Goal: Task Accomplishment & Management: Complete application form

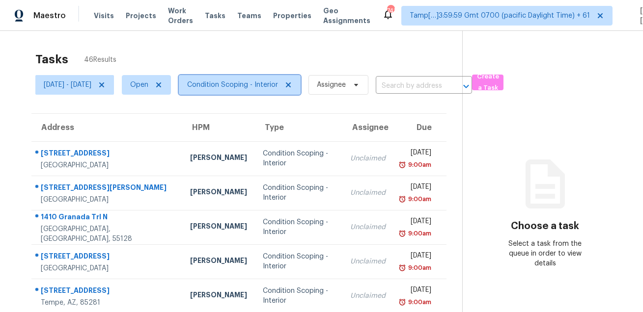
click at [235, 79] on span "Condition Scoping - Interior" at bounding box center [240, 85] width 122 height 20
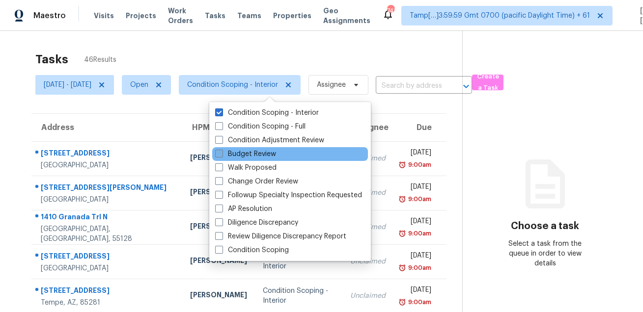
click at [253, 152] on label "Budget Review" at bounding box center [245, 154] width 61 height 10
click at [221, 152] on input "Budget Review" at bounding box center [218, 152] width 6 height 6
checkbox input "true"
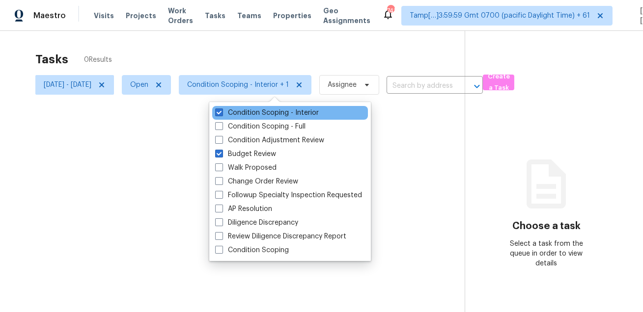
click at [258, 106] on div "Condition Scoping - Interior" at bounding box center [290, 113] width 156 height 14
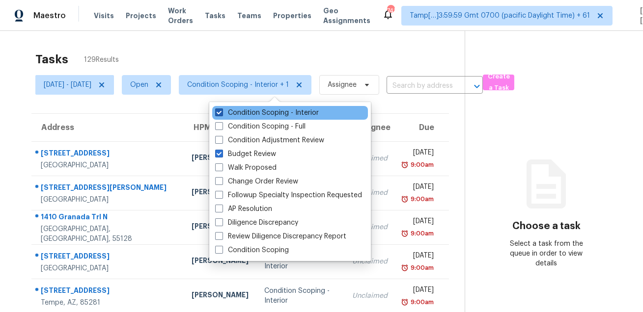
click at [255, 110] on label "Condition Scoping - Interior" at bounding box center [267, 113] width 104 height 10
click at [221, 110] on input "Condition Scoping - Interior" at bounding box center [218, 111] width 6 height 6
checkbox input "false"
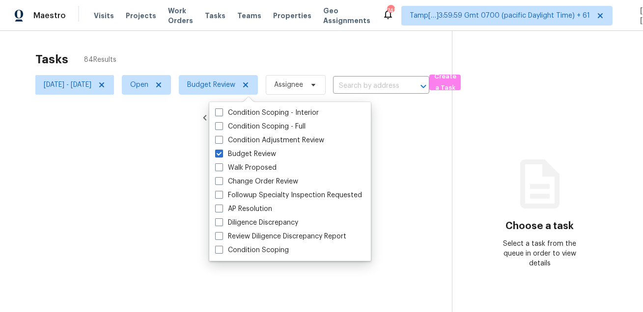
click at [255, 49] on div at bounding box center [321, 156] width 643 height 312
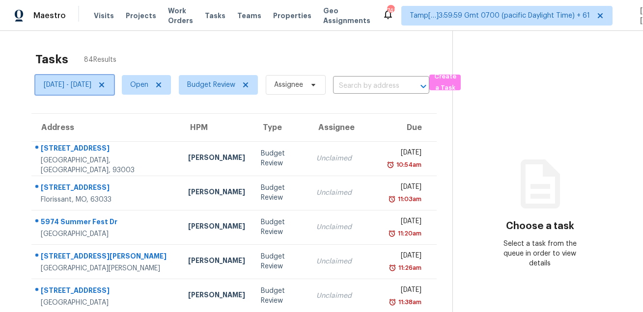
click at [91, 85] on span "[DATE] - [DATE]" at bounding box center [68, 85] width 48 height 10
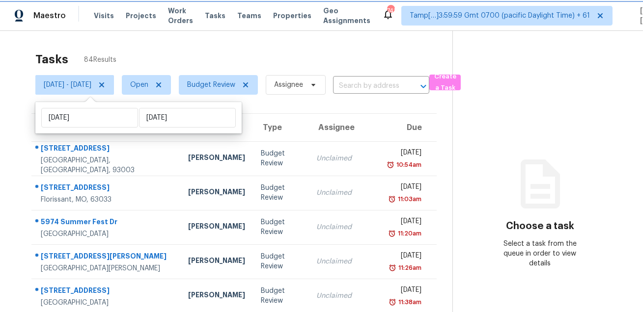
click at [91, 85] on span "[DATE] - [DATE]" at bounding box center [68, 85] width 48 height 10
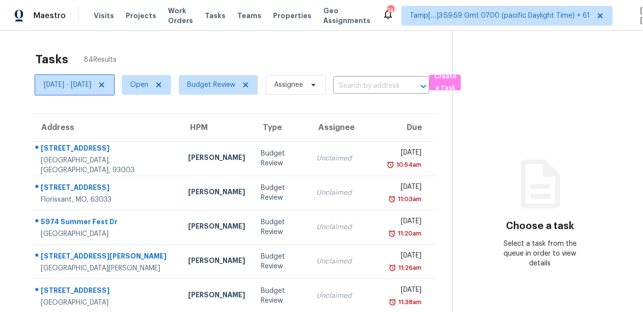
click at [104, 83] on icon at bounding box center [101, 85] width 5 height 5
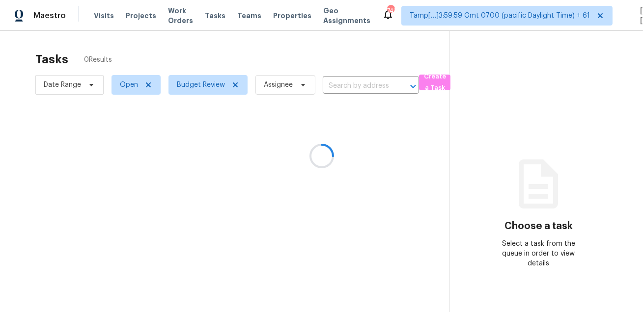
click at [159, 55] on div at bounding box center [321, 156] width 643 height 312
click at [356, 87] on div at bounding box center [321, 156] width 643 height 312
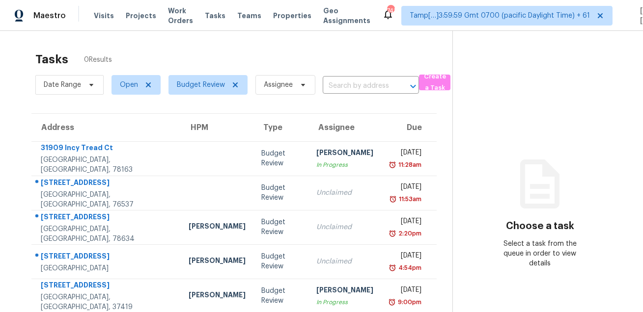
click at [356, 87] on input "text" at bounding box center [357, 86] width 69 height 15
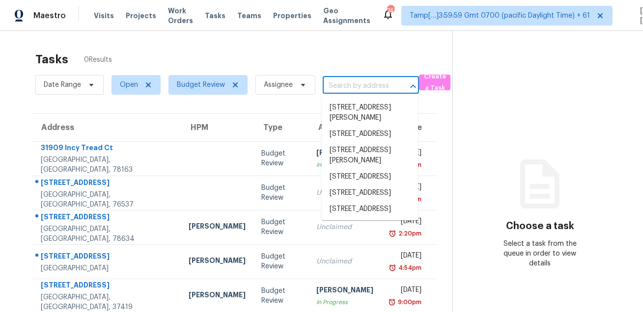
paste input "[STREET_ADDRESS]"
type input "[STREET_ADDRESS]"
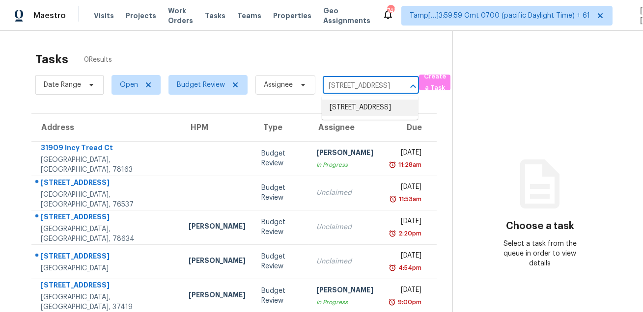
click at [351, 107] on li "[STREET_ADDRESS]" at bounding box center [370, 108] width 96 height 16
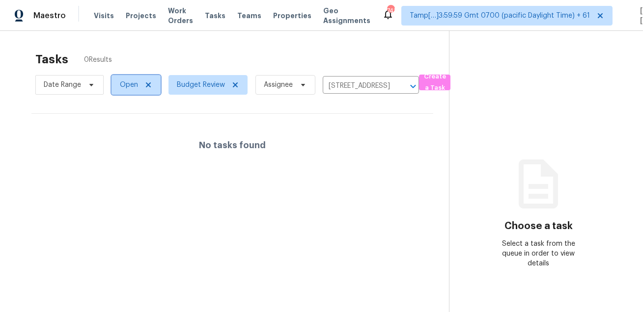
click at [119, 83] on span "Open" at bounding box center [135, 85] width 49 height 20
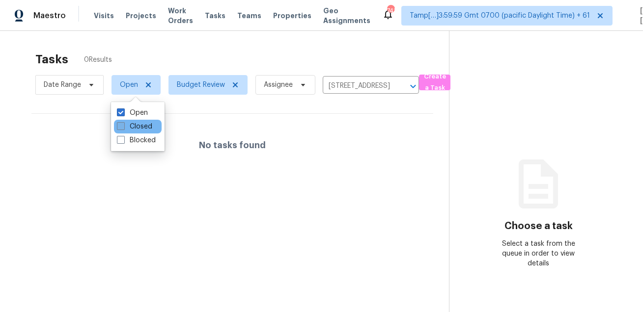
click at [120, 125] on span at bounding box center [121, 126] width 8 height 8
click at [120, 125] on input "Closed" at bounding box center [120, 125] width 6 height 6
checkbox input "true"
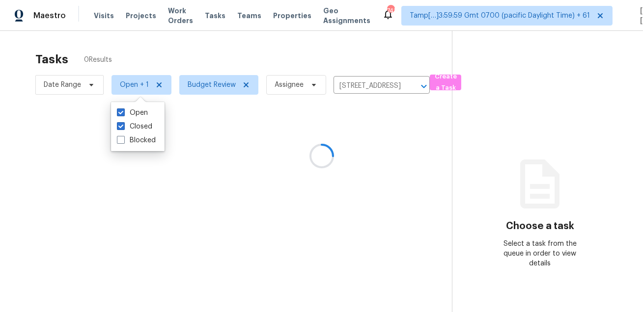
click at [187, 41] on div "Tasks 0 Results Date Range Open + 1 Budget Review Assignee [STREET_ADDRESS] ​ C…" at bounding box center [321, 187] width 643 height 312
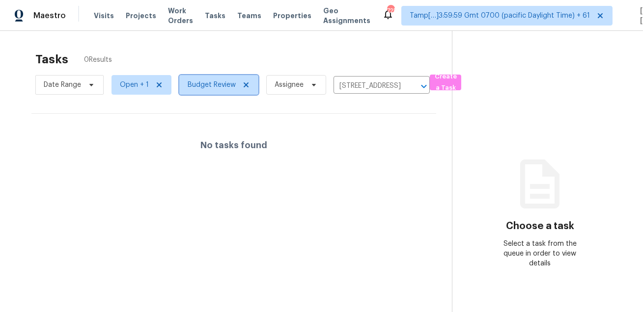
click at [205, 83] on span "Budget Review" at bounding box center [212, 85] width 48 height 10
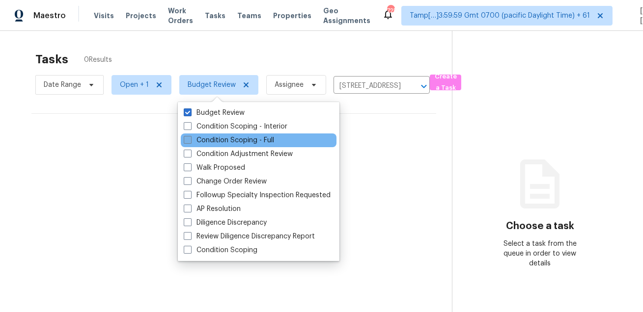
click at [204, 142] on label "Condition Scoping - Full" at bounding box center [229, 141] width 90 height 10
click at [190, 142] on input "Condition Scoping - Full" at bounding box center [187, 139] width 6 height 6
checkbox input "true"
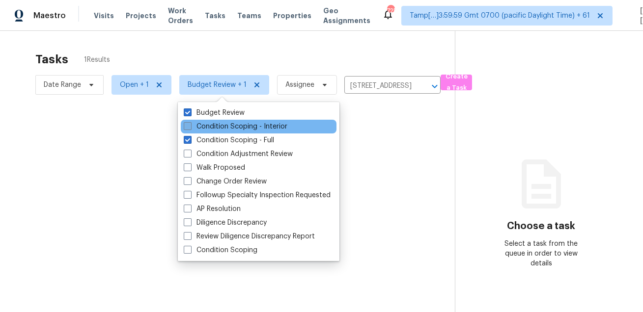
click at [212, 127] on label "Condition Scoping - Interior" at bounding box center [236, 127] width 104 height 10
click at [190, 127] on input "Condition Scoping - Interior" at bounding box center [187, 125] width 6 height 6
checkbox input "true"
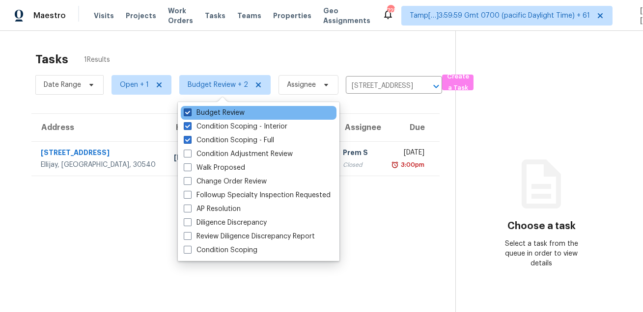
click at [190, 112] on span at bounding box center [188, 113] width 8 height 8
click at [190, 112] on input "Budget Review" at bounding box center [187, 111] width 6 height 6
checkbox input "false"
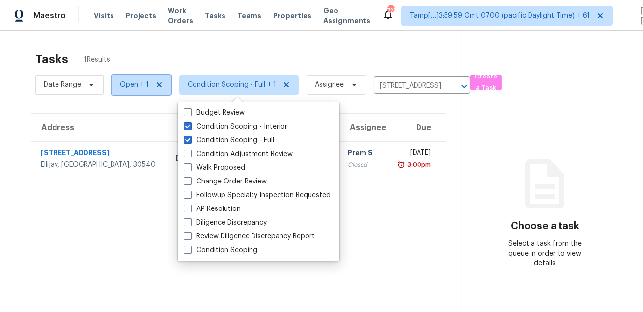
click at [138, 83] on span "Open + 1" at bounding box center [134, 85] width 29 height 10
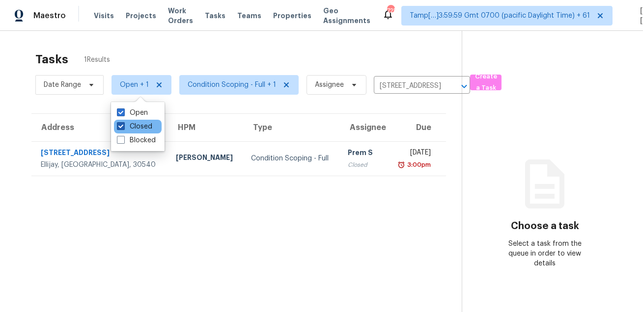
click at [134, 128] on label "Closed" at bounding box center [134, 127] width 35 height 10
click at [123, 128] on input "Closed" at bounding box center [120, 125] width 6 height 6
checkbox input "false"
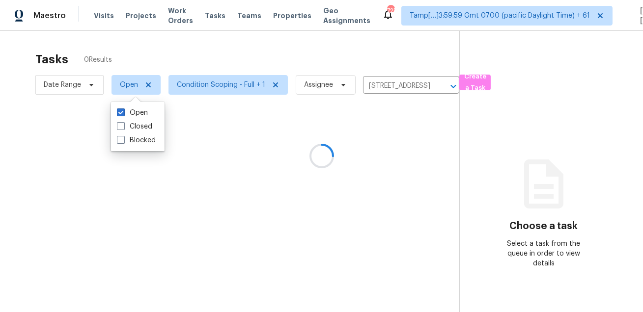
click at [241, 66] on div "Tasks 0 Results" at bounding box center [247, 60] width 424 height 26
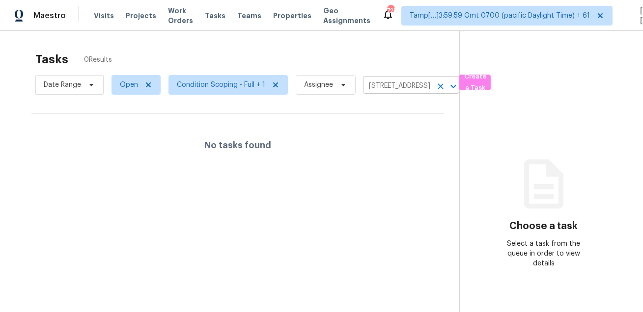
click at [438, 87] on icon "Clear" at bounding box center [441, 86] width 6 height 6
click at [398, 46] on div at bounding box center [321, 156] width 643 height 312
click at [74, 93] on div at bounding box center [321, 156] width 643 height 312
click at [81, 89] on div at bounding box center [321, 156] width 643 height 312
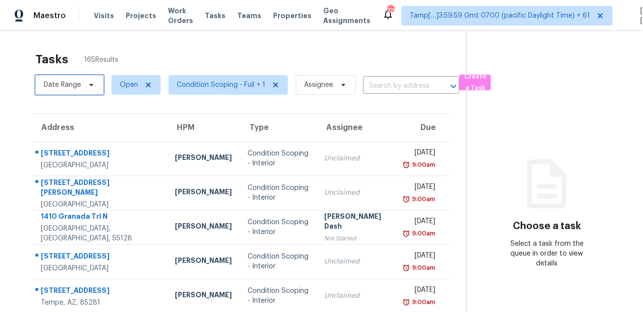
click at [81, 89] on span "Date Range" at bounding box center [69, 85] width 68 height 20
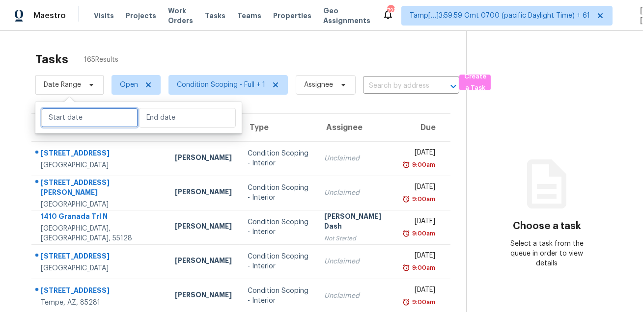
click at [85, 122] on input "text" at bounding box center [89, 118] width 97 height 20
select select "7"
select select "2025"
select select "8"
select select "2025"
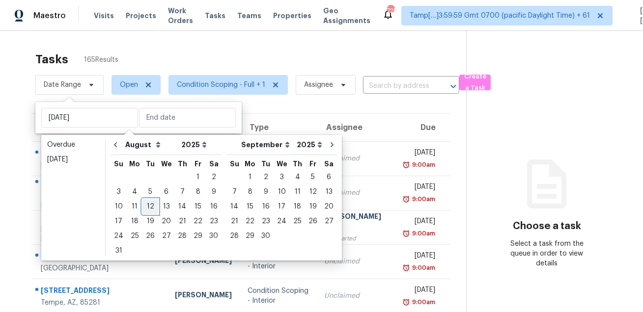
click at [150, 206] on div "12" at bounding box center [150, 207] width 16 height 14
type input "[DATE]"
click at [150, 206] on div "12" at bounding box center [150, 207] width 16 height 14
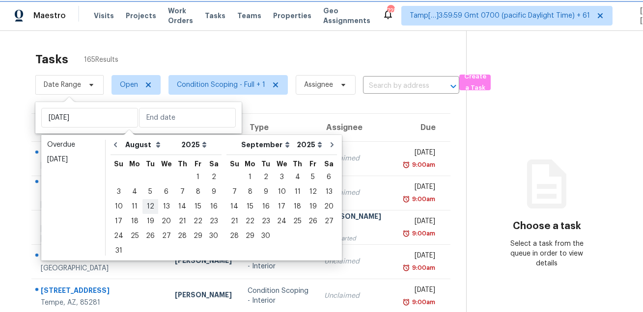
type input "[DATE]"
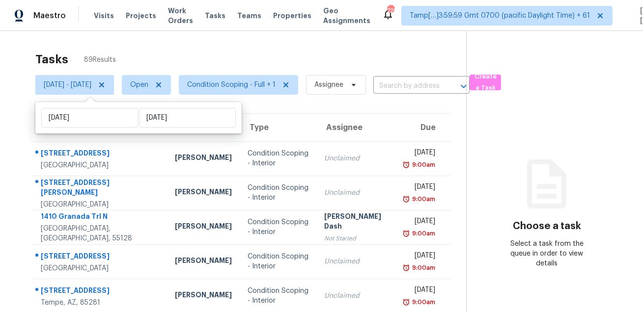
click at [240, 67] on div "Tasks 89 Results" at bounding box center [250, 60] width 431 height 26
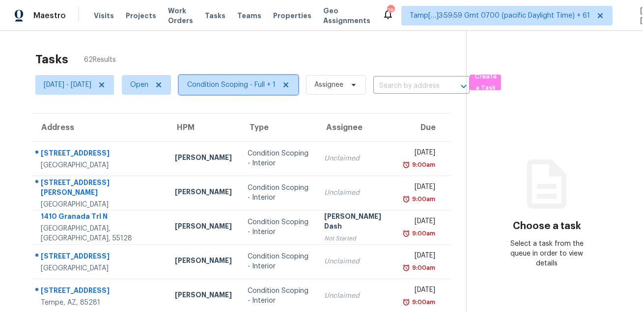
click at [258, 84] on span "Condition Scoping - Full + 1" at bounding box center [231, 85] width 88 height 10
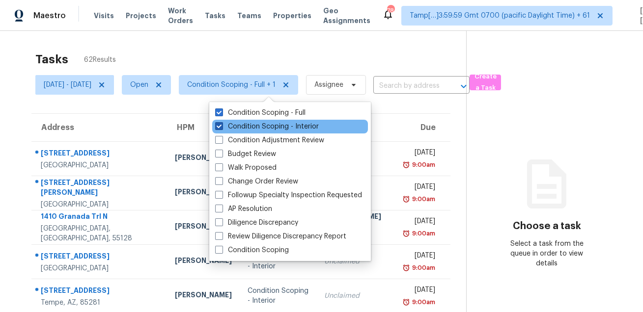
click at [252, 128] on label "Condition Scoping - Interior" at bounding box center [267, 127] width 104 height 10
click at [221, 128] on input "Condition Scoping - Interior" at bounding box center [218, 125] width 6 height 6
checkbox input "false"
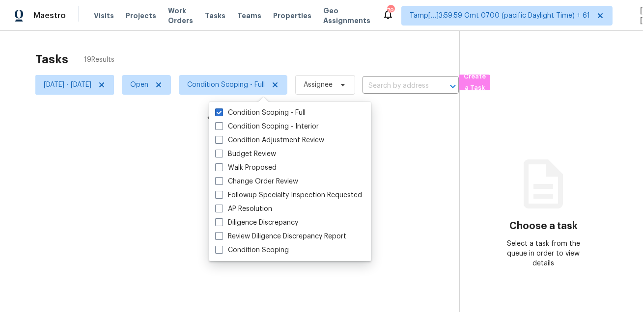
click at [290, 54] on div at bounding box center [321, 156] width 643 height 312
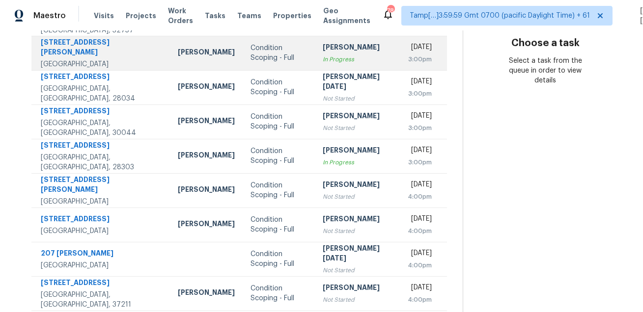
scroll to position [199, 0]
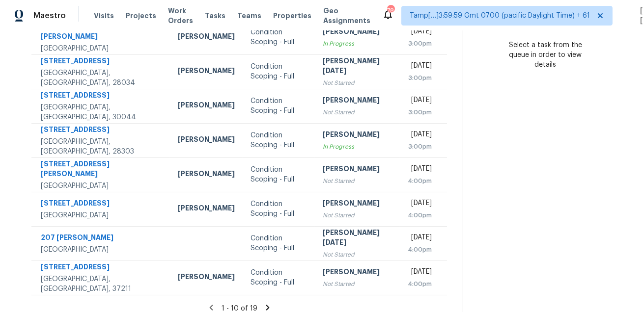
click at [267, 305] on icon at bounding box center [267, 307] width 3 height 5
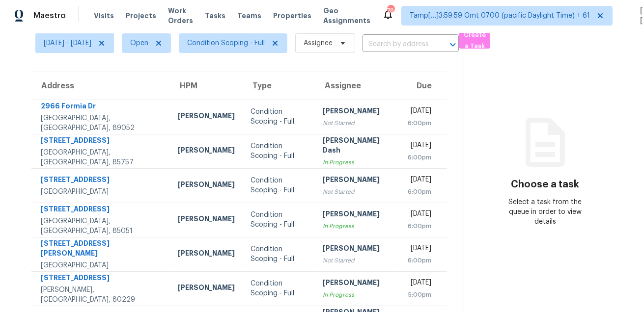
scroll to position [165, 0]
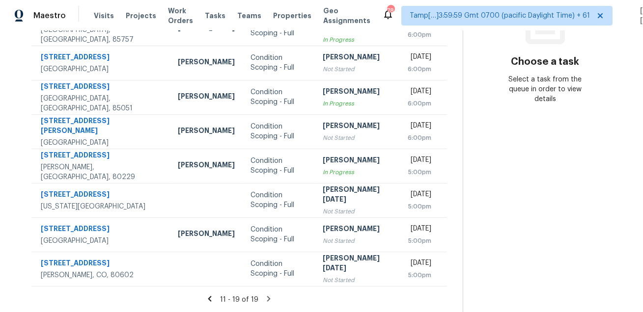
click at [267, 299] on icon at bounding box center [268, 299] width 9 height 9
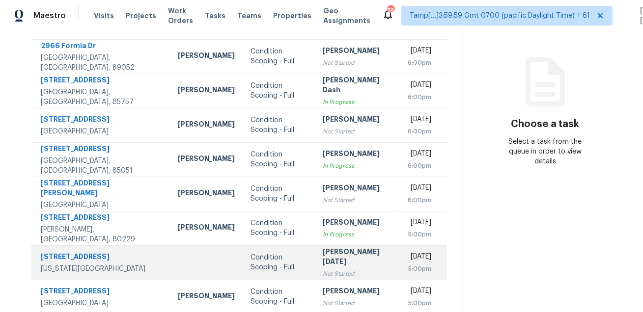
scroll to position [0, 0]
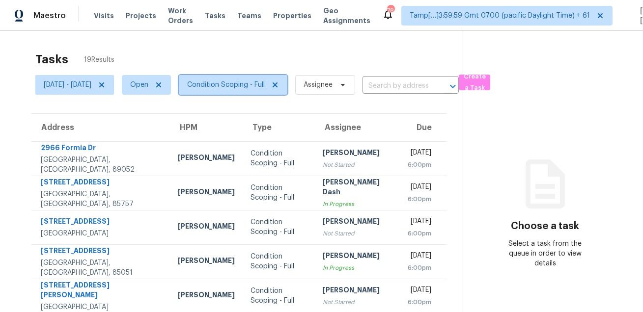
click at [250, 88] on span "Condition Scoping - Full" at bounding box center [226, 85] width 78 height 10
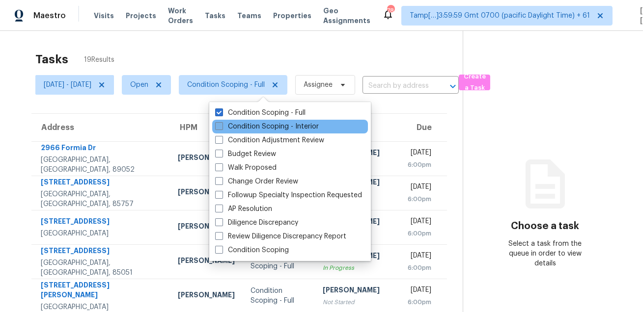
click at [243, 126] on label "Condition Scoping - Interior" at bounding box center [267, 127] width 104 height 10
click at [221, 126] on input "Condition Scoping - Interior" at bounding box center [218, 125] width 6 height 6
checkbox input "true"
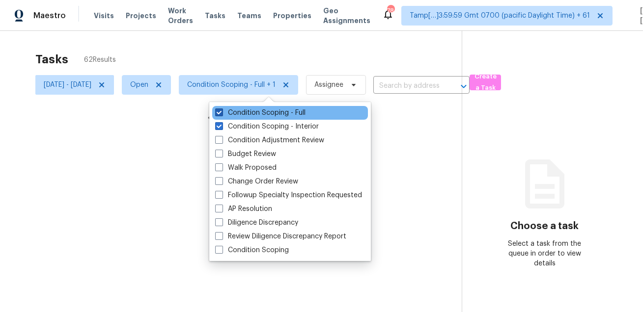
click at [249, 117] on label "Condition Scoping - Full" at bounding box center [260, 113] width 90 height 10
click at [221, 114] on input "Condition Scoping - Full" at bounding box center [218, 111] width 6 height 6
checkbox input "false"
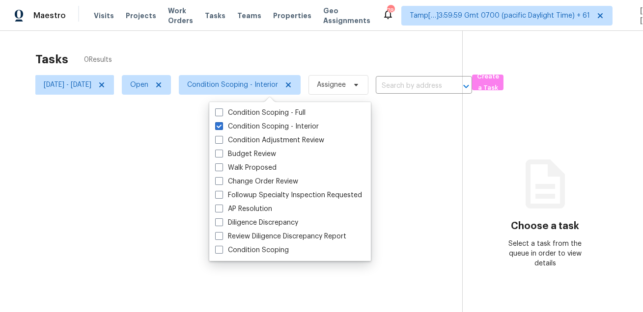
click at [267, 60] on div at bounding box center [321, 156] width 643 height 312
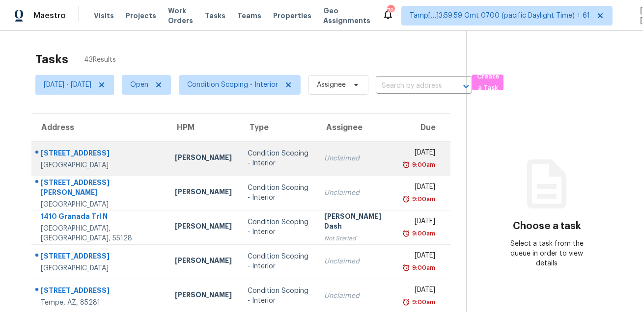
scroll to position [7, 0]
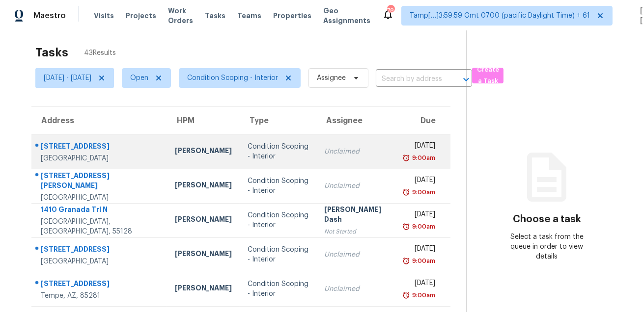
click at [81, 141] on div "4849 W Erie St" at bounding box center [100, 147] width 118 height 12
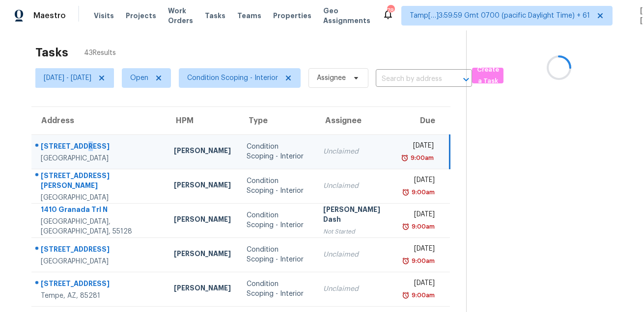
click at [81, 141] on div "[STREET_ADDRESS]" at bounding box center [99, 147] width 117 height 12
copy div "[STREET_ADDRESS]"
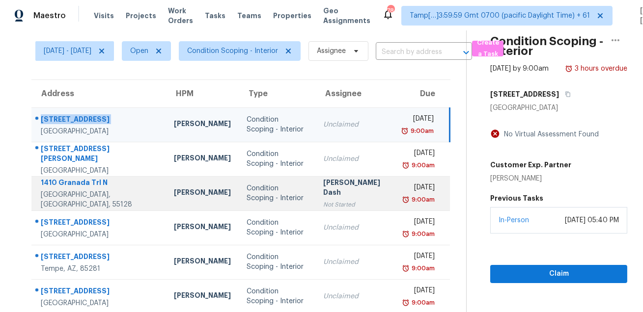
scroll to position [55, 0]
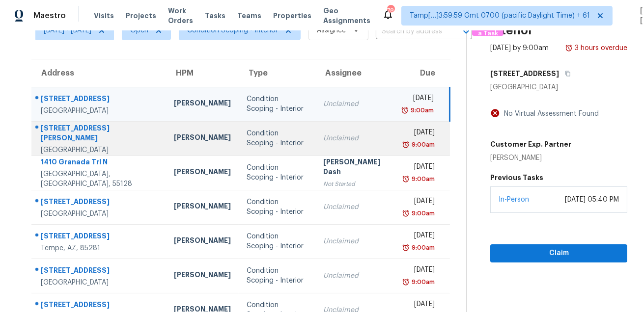
click at [71, 134] on div "[STREET_ADDRESS][PERSON_NAME]" at bounding box center [99, 134] width 117 height 22
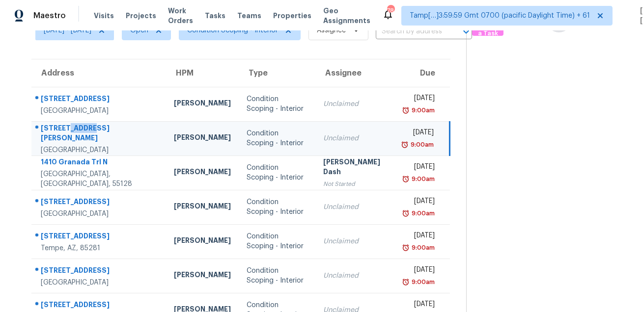
click at [71, 134] on div "[STREET_ADDRESS][PERSON_NAME]" at bounding box center [99, 134] width 117 height 22
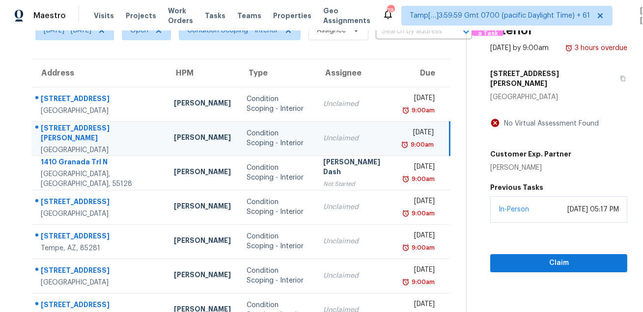
click at [73, 133] on div "[STREET_ADDRESS][PERSON_NAME]" at bounding box center [99, 134] width 117 height 22
copy div "[STREET_ADDRESS][PERSON_NAME]"
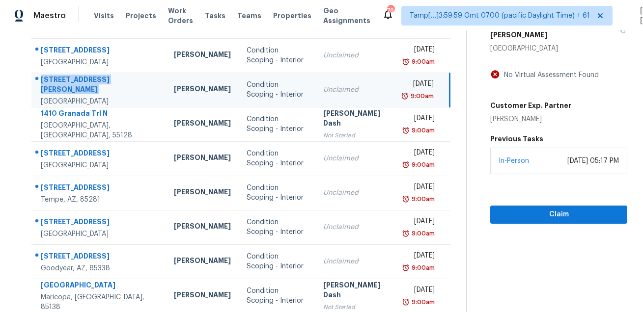
scroll to position [139, 0]
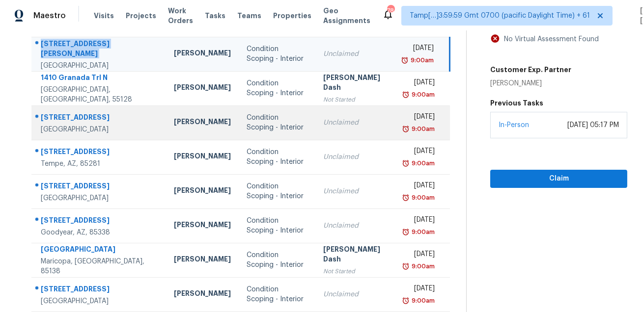
click at [80, 117] on div "[STREET_ADDRESS]" at bounding box center [99, 118] width 117 height 12
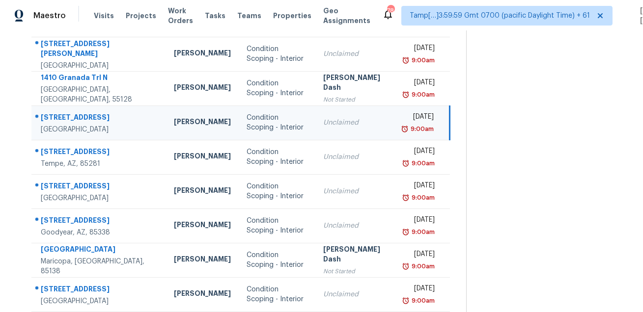
click at [80, 117] on div "[STREET_ADDRESS]" at bounding box center [99, 118] width 117 height 12
copy div "[STREET_ADDRESS]"
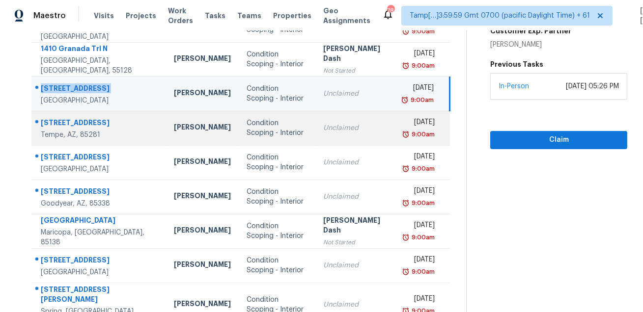
scroll to position [199, 0]
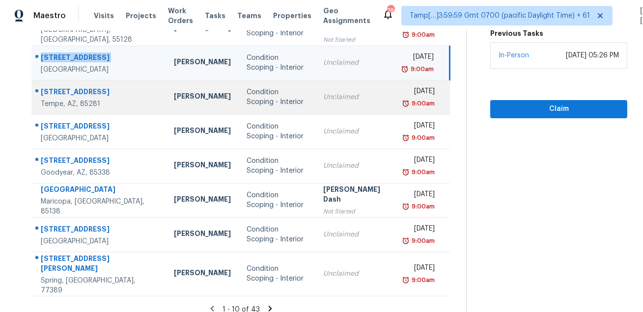
click at [68, 87] on div "[STREET_ADDRESS]" at bounding box center [99, 93] width 117 height 12
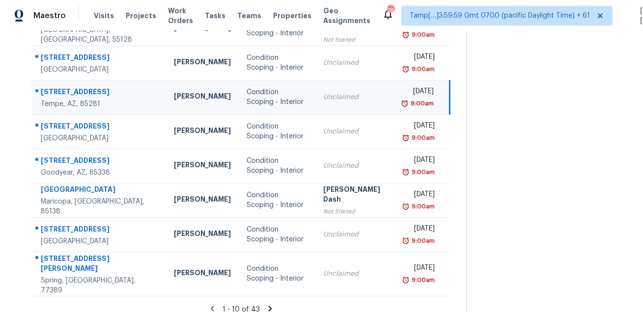
click at [68, 87] on div "[STREET_ADDRESS]" at bounding box center [99, 93] width 117 height 12
copy div "[STREET_ADDRESS]"
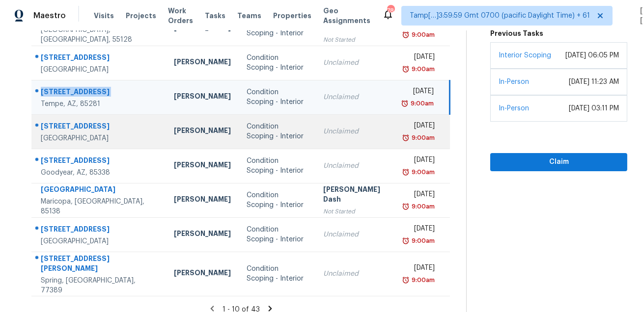
click at [83, 123] on div "[STREET_ADDRESS]" at bounding box center [99, 127] width 117 height 12
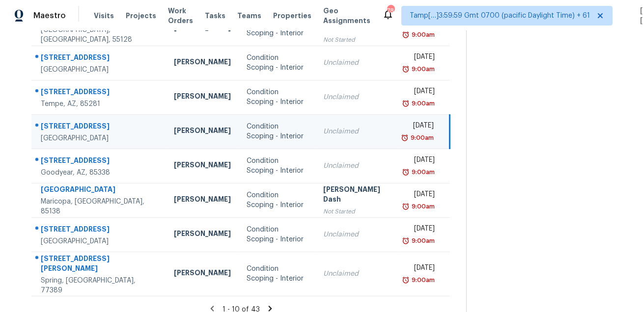
click at [83, 123] on div "[STREET_ADDRESS]" at bounding box center [99, 127] width 117 height 12
copy div "[STREET_ADDRESS]"
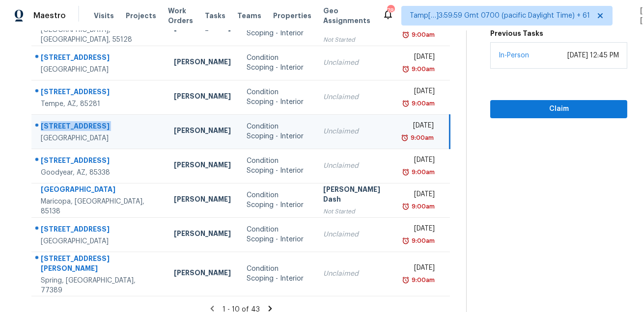
click at [75, 143] on div "[GEOGRAPHIC_DATA]" at bounding box center [99, 139] width 117 height 10
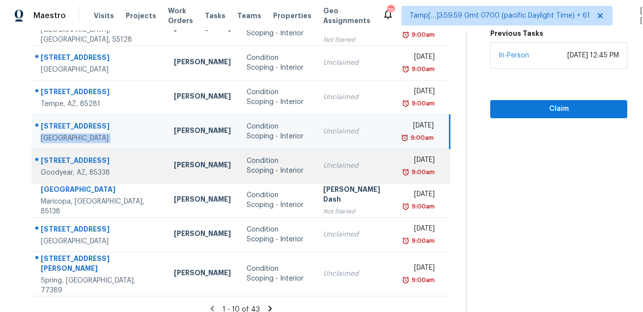
click at [73, 153] on td "18025 W Hilton Ave Goodyear, AZ, 85338" at bounding box center [98, 166] width 135 height 34
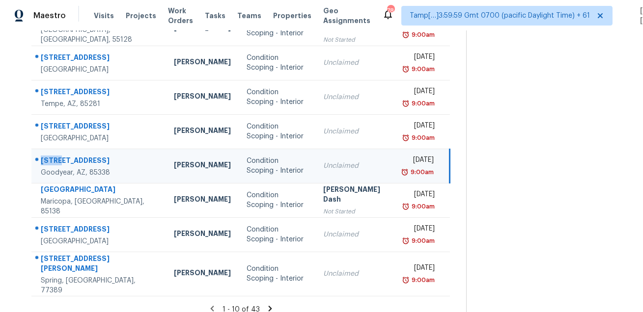
click at [73, 153] on td "18025 W Hilton Ave Goodyear, AZ, 85338" at bounding box center [98, 166] width 135 height 34
copy div "[STREET_ADDRESS]"
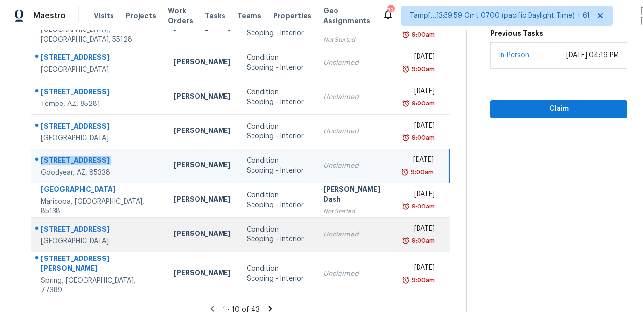
click at [62, 225] on div "[STREET_ADDRESS]" at bounding box center [99, 230] width 117 height 12
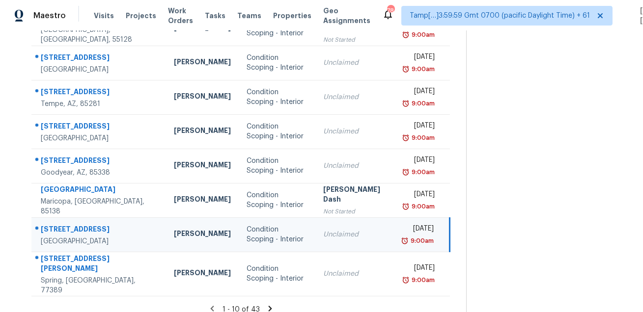
click at [62, 225] on div "[STREET_ADDRESS]" at bounding box center [99, 230] width 117 height 12
copy div "[STREET_ADDRESS]"
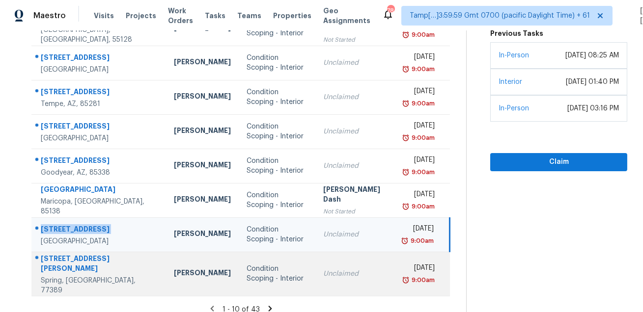
click at [83, 263] on div "[STREET_ADDRESS][PERSON_NAME]" at bounding box center [99, 265] width 117 height 22
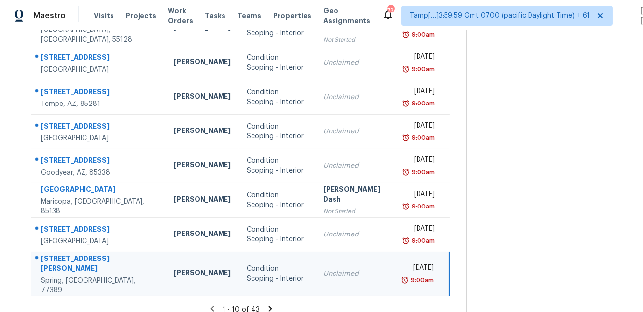
click at [83, 263] on div "[STREET_ADDRESS][PERSON_NAME]" at bounding box center [99, 265] width 117 height 22
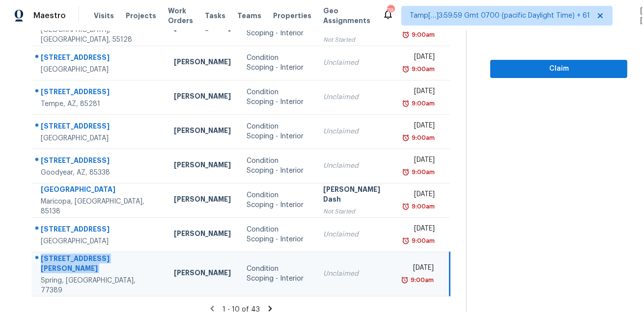
copy div "[STREET_ADDRESS][PERSON_NAME]"
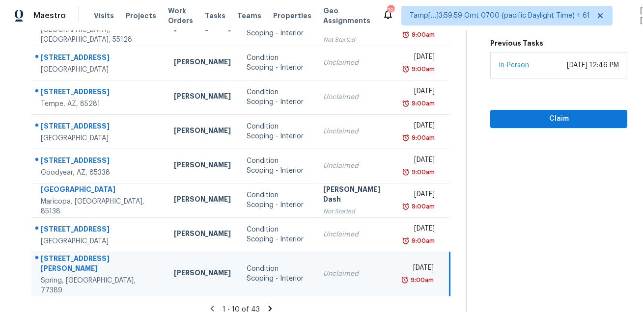
click at [270, 305] on icon at bounding box center [270, 309] width 9 height 9
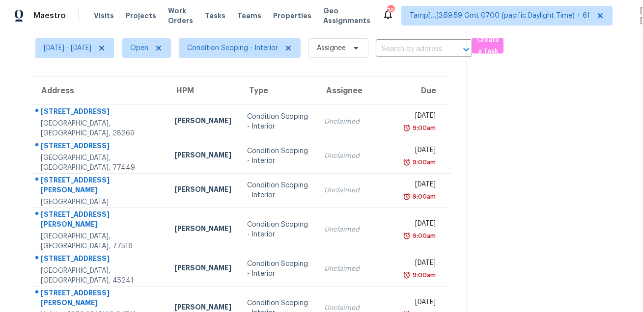
scroll to position [23, 0]
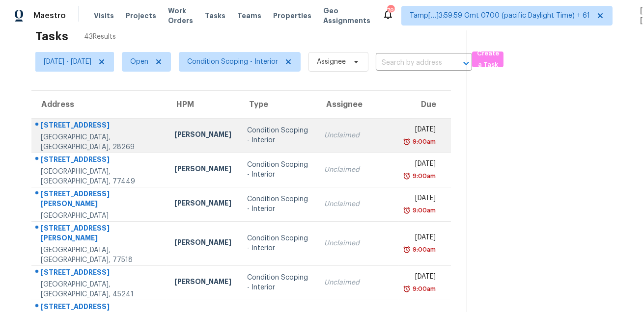
click at [81, 121] on td "5710 Lambrook Ct Charlotte, NC, 28269" at bounding box center [98, 135] width 135 height 34
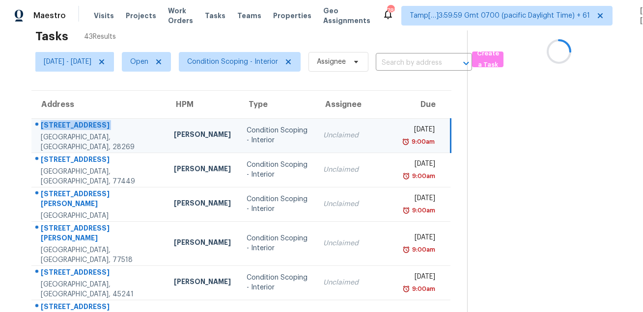
click at [81, 121] on td "5710 Lambrook Ct Charlotte, NC, 28269" at bounding box center [98, 135] width 135 height 34
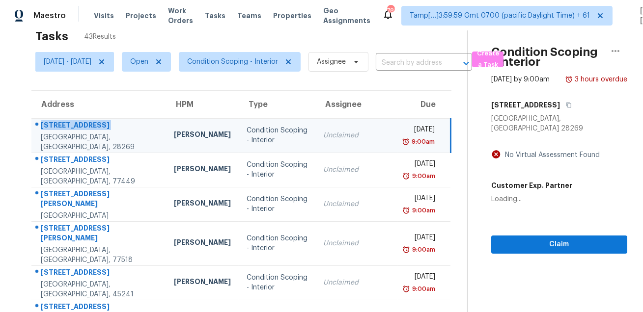
copy div "5710 Lambrook Ct"
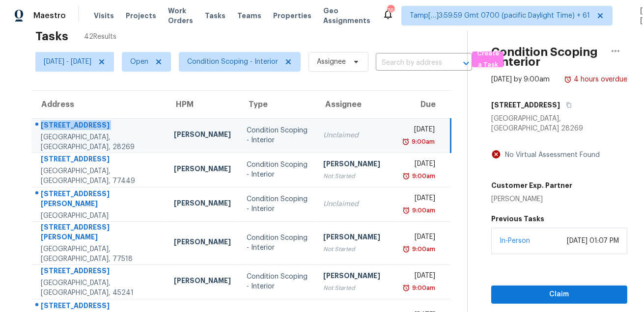
scroll to position [0, 0]
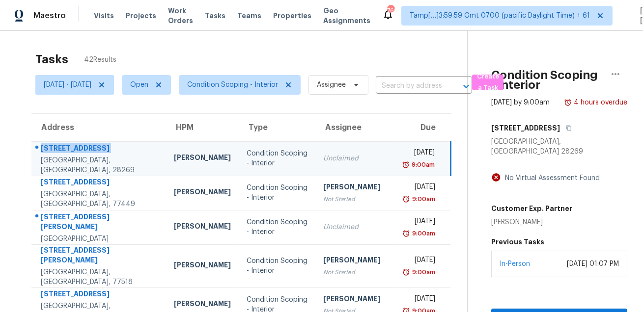
click at [280, 57] on div "Tasks 42 Results" at bounding box center [251, 60] width 432 height 26
click at [104, 86] on icon at bounding box center [101, 85] width 5 height 5
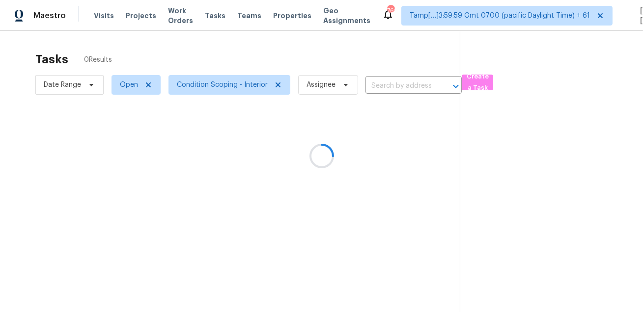
click at [207, 64] on div at bounding box center [321, 156] width 643 height 312
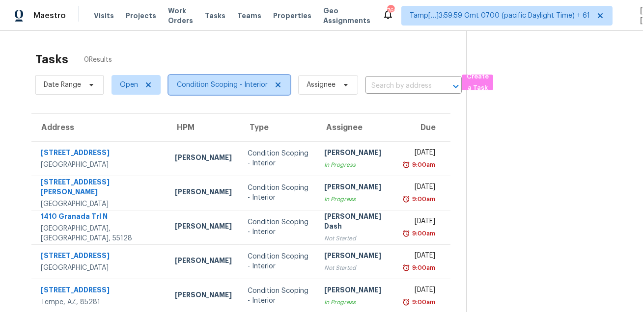
click at [202, 85] on span "Condition Scoping - Interior" at bounding box center [222, 85] width 91 height 10
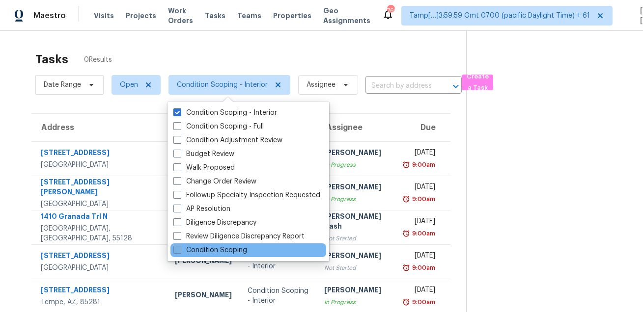
click at [211, 252] on label "Condition Scoping" at bounding box center [210, 251] width 74 height 10
click at [180, 252] on input "Condition Scoping" at bounding box center [176, 249] width 6 height 6
checkbox input "true"
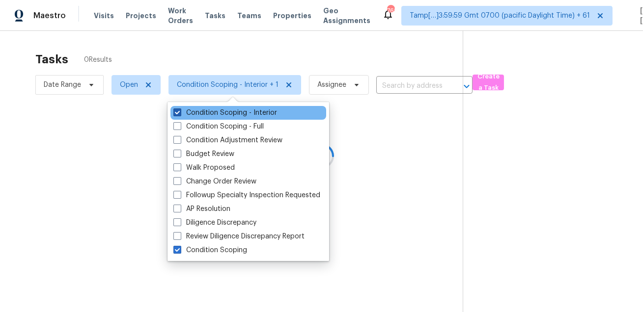
click at [223, 114] on label "Condition Scoping - Interior" at bounding box center [225, 113] width 104 height 10
click at [180, 114] on input "Condition Scoping - Interior" at bounding box center [176, 111] width 6 height 6
checkbox input "false"
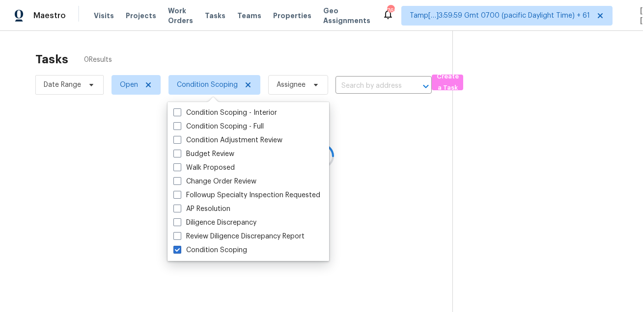
click at [243, 40] on div "Tasks 0 Results Date Range Open Condition Scoping Assignee ​ Create a Task" at bounding box center [321, 187] width 643 height 312
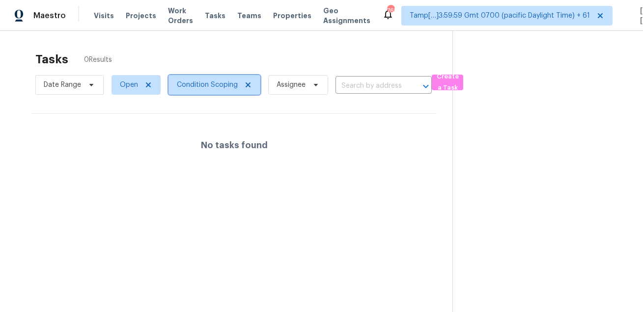
click at [217, 78] on span "Condition Scoping" at bounding box center [214, 85] width 92 height 20
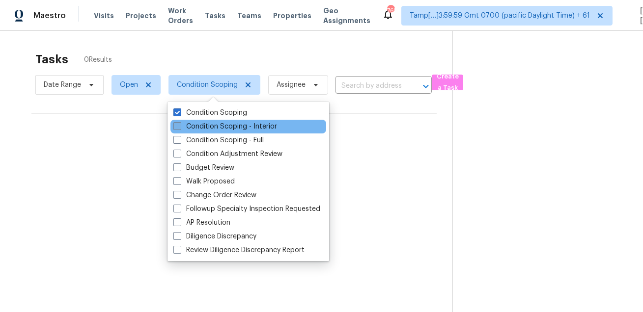
click at [213, 129] on label "Condition Scoping - Interior" at bounding box center [225, 127] width 104 height 10
click at [180, 128] on input "Condition Scoping - Interior" at bounding box center [176, 125] width 6 height 6
checkbox input "true"
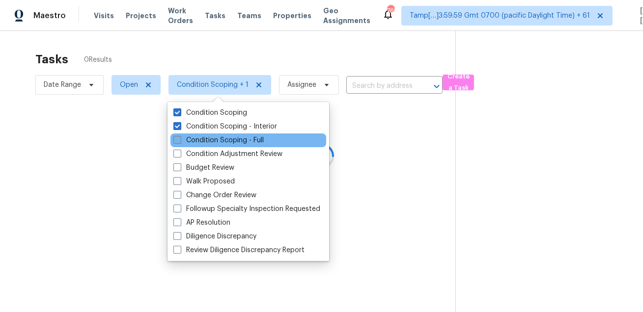
click at [212, 145] on label "Condition Scoping - Full" at bounding box center [218, 141] width 90 height 10
click at [180, 142] on input "Condition Scoping - Full" at bounding box center [176, 139] width 6 height 6
checkbox input "true"
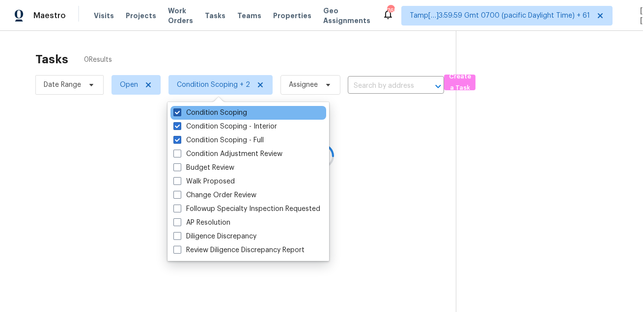
click at [212, 115] on label "Condition Scoping" at bounding box center [210, 113] width 74 height 10
click at [180, 114] on input "Condition Scoping" at bounding box center [176, 111] width 6 height 6
checkbox input "false"
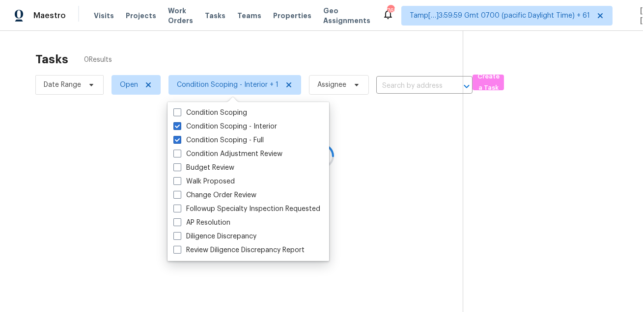
click at [246, 44] on div at bounding box center [321, 156] width 643 height 312
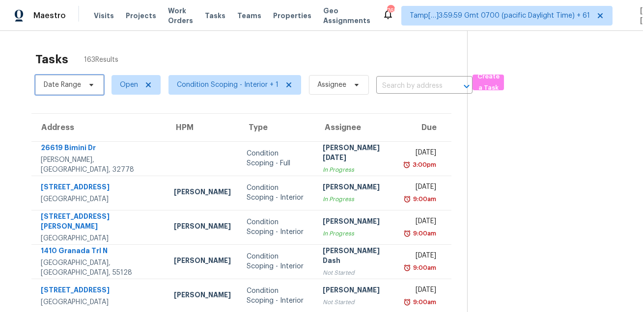
click at [64, 87] on span "Date Range" at bounding box center [62, 85] width 37 height 10
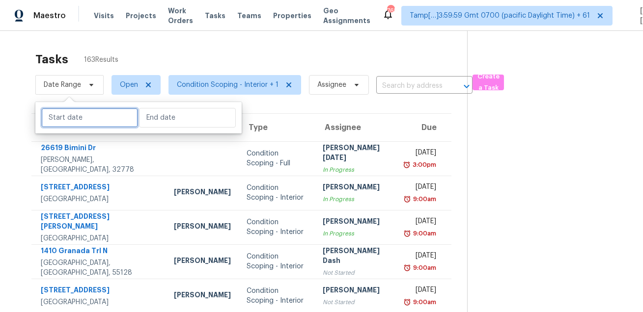
click at [79, 124] on input "text" at bounding box center [89, 118] width 97 height 20
select select "7"
select select "2025"
select select "8"
select select "2025"
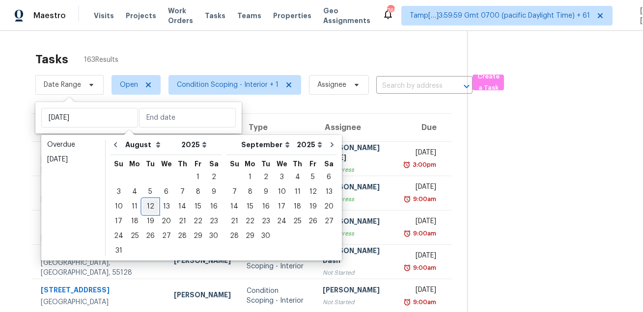
click at [147, 205] on div "12" at bounding box center [150, 207] width 16 height 14
type input "[DATE]"
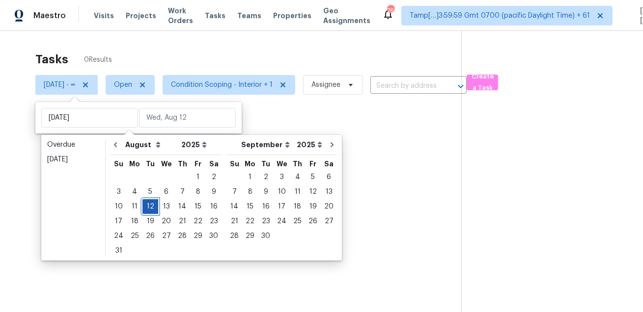
click at [147, 205] on div "12" at bounding box center [150, 207] width 16 height 14
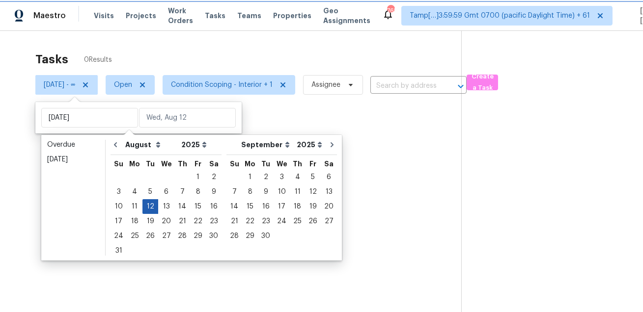
type input "[DATE]"
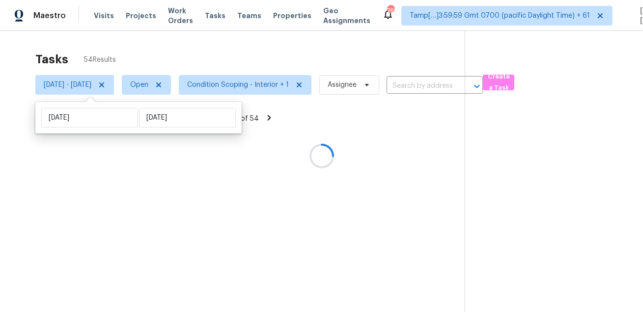
click at [279, 59] on div at bounding box center [321, 156] width 643 height 312
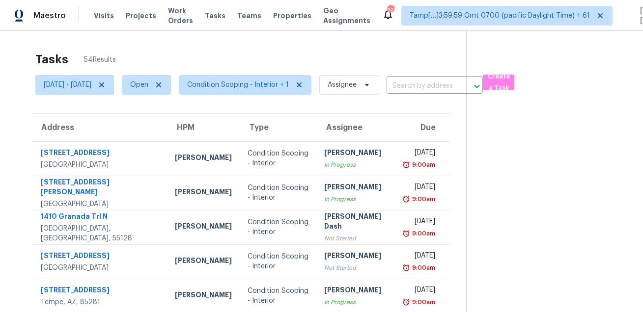
click at [310, 50] on div "Tasks 54 Results" at bounding box center [250, 60] width 431 height 26
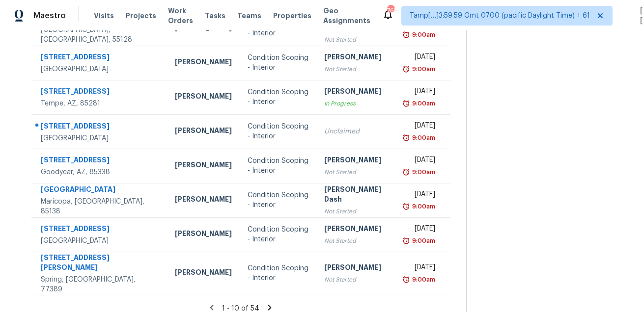
scroll to position [132, 0]
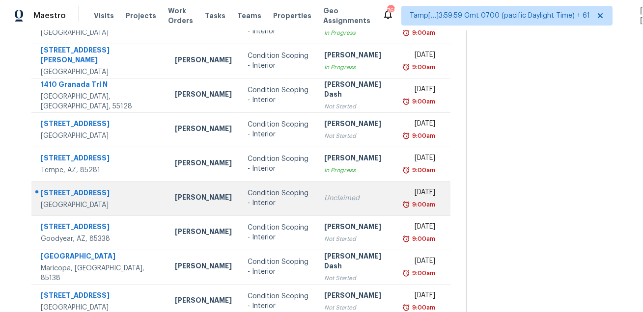
click at [76, 188] on div "[STREET_ADDRESS]" at bounding box center [100, 194] width 118 height 12
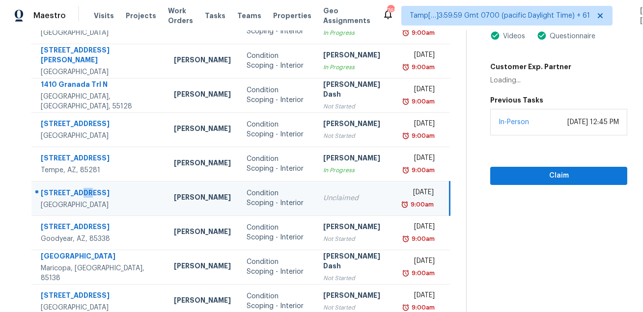
click at [76, 188] on div "[STREET_ADDRESS]" at bounding box center [99, 194] width 117 height 12
copy div "[STREET_ADDRESS]"
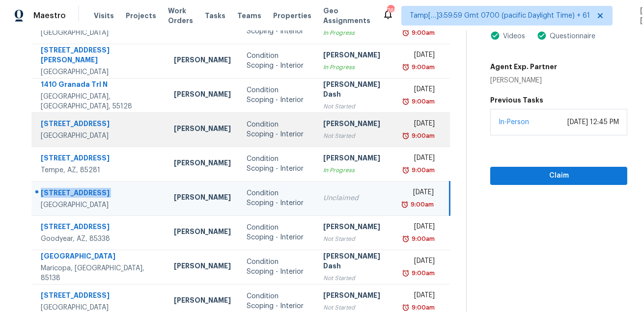
scroll to position [0, 0]
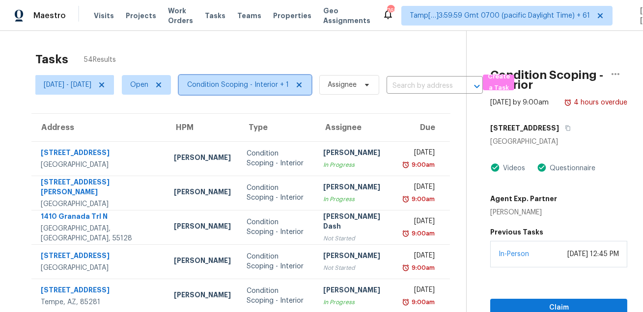
click at [232, 80] on span "Condition Scoping - Interior + 1" at bounding box center [238, 85] width 102 height 10
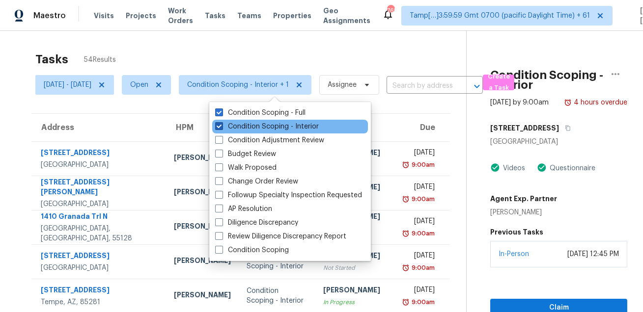
click at [244, 127] on label "Condition Scoping - Interior" at bounding box center [267, 127] width 104 height 10
click at [221, 127] on input "Condition Scoping - Interior" at bounding box center [218, 125] width 6 height 6
checkbox input "false"
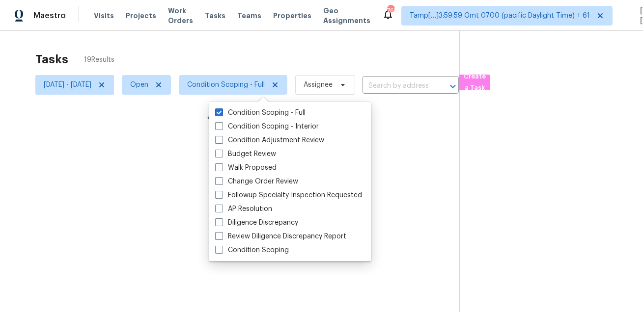
click at [267, 48] on div at bounding box center [321, 156] width 643 height 312
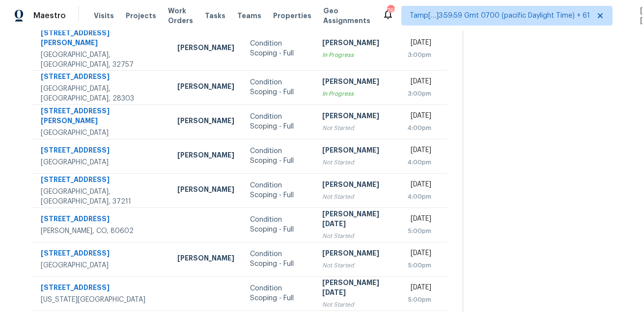
scroll to position [199, 0]
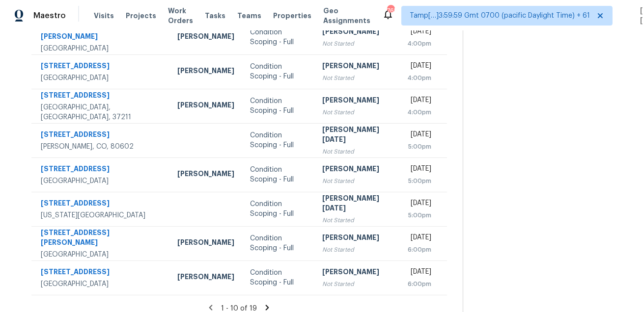
click at [268, 305] on icon at bounding box center [267, 307] width 3 height 5
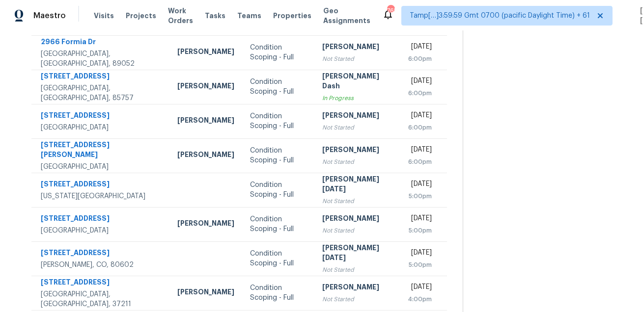
scroll to position [0, 0]
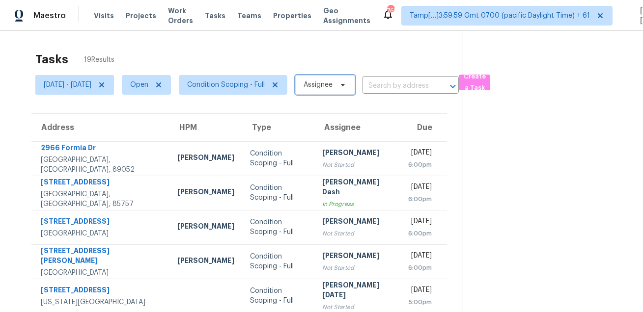
click at [332, 85] on span "Assignee" at bounding box center [318, 85] width 29 height 10
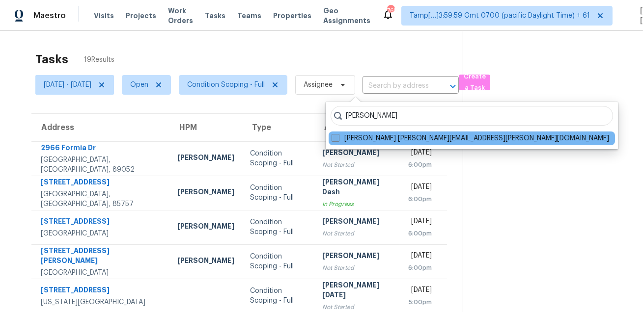
type input "roopesh jaikanth"
click at [335, 136] on span at bounding box center [336, 138] width 8 height 8
click at [335, 136] on input "Roopesh Jaikanth roopesh.jaikanth@opendoor.com" at bounding box center [335, 137] width 6 height 6
checkbox input "true"
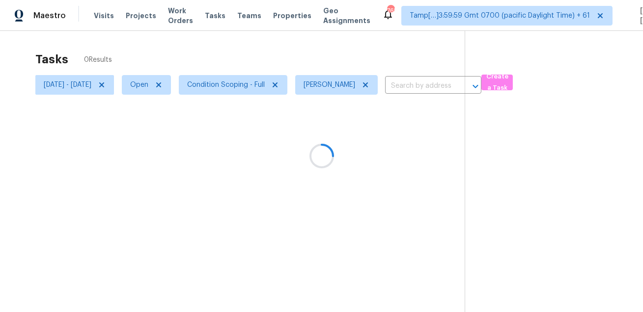
click at [359, 55] on div at bounding box center [321, 156] width 643 height 312
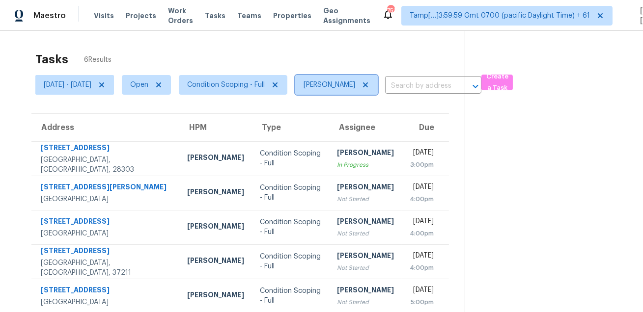
click at [368, 85] on icon at bounding box center [365, 85] width 5 height 5
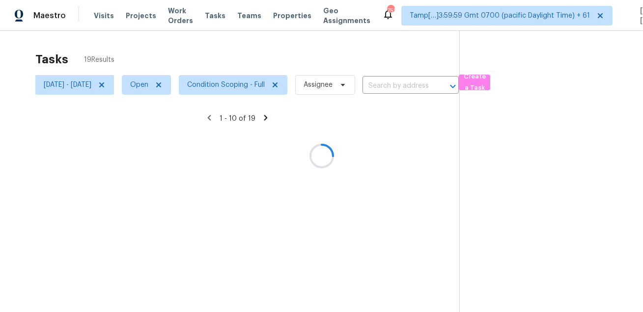
click at [290, 58] on div at bounding box center [321, 156] width 643 height 312
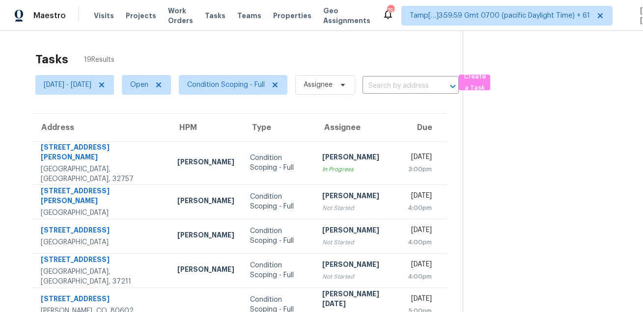
click at [235, 68] on div "Tasks 19 Results" at bounding box center [248, 60] width 427 height 26
click at [238, 95] on span "Condition Scoping - Full" at bounding box center [229, 85] width 116 height 26
click at [244, 82] on span "Condition Scoping - Full" at bounding box center [226, 85] width 78 height 10
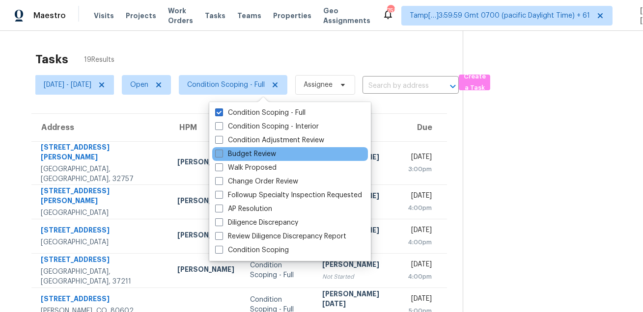
click at [255, 157] on label "Budget Review" at bounding box center [245, 154] width 61 height 10
click at [221, 156] on input "Budget Review" at bounding box center [218, 152] width 6 height 6
checkbox input "true"
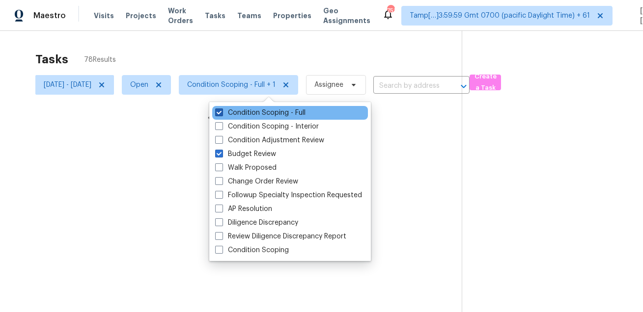
click at [261, 113] on label "Condition Scoping - Full" at bounding box center [260, 113] width 90 height 10
click at [221, 113] on input "Condition Scoping - Full" at bounding box center [218, 111] width 6 height 6
checkbox input "false"
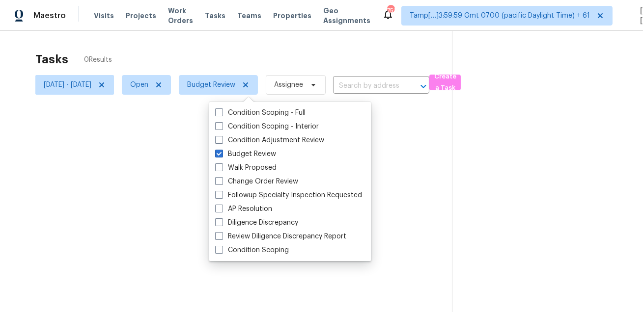
click at [260, 69] on div at bounding box center [321, 156] width 643 height 312
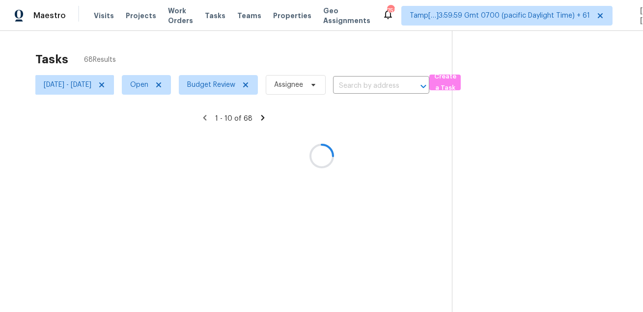
click at [132, 83] on div at bounding box center [321, 156] width 643 height 312
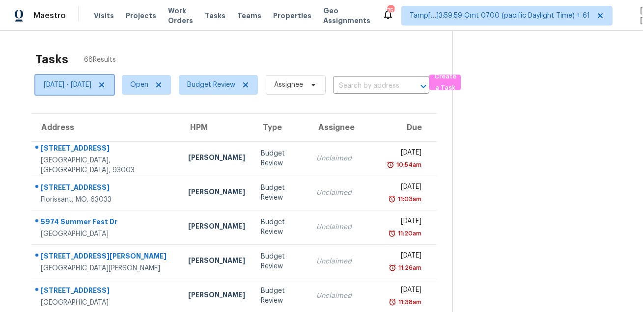
click at [106, 83] on icon at bounding box center [102, 85] width 8 height 8
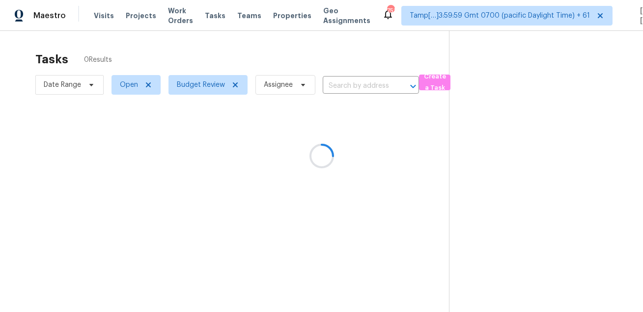
click at [280, 38] on div at bounding box center [321, 156] width 643 height 312
click at [383, 87] on div at bounding box center [321, 156] width 643 height 312
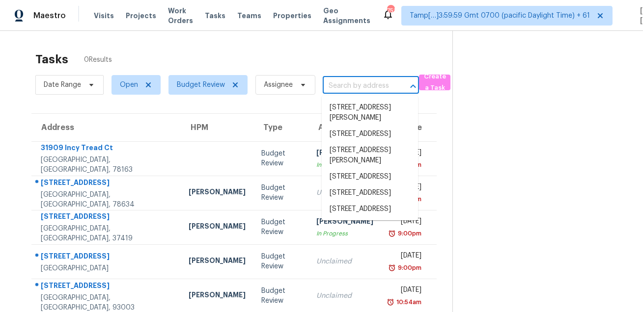
click at [383, 87] on input "text" at bounding box center [357, 86] width 69 height 15
paste input "397 Fleming Dr, Fleming Island, FL 32003"
type input "397 Fleming Dr, Fleming Island, FL 32003"
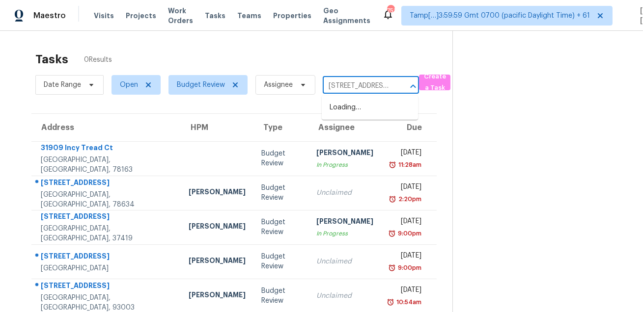
scroll to position [0, 83]
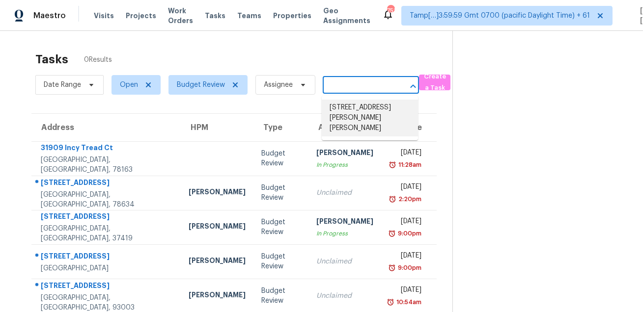
click at [361, 107] on li "397 Fleming Dr, Fleming Island, FL 32003" at bounding box center [370, 118] width 96 height 37
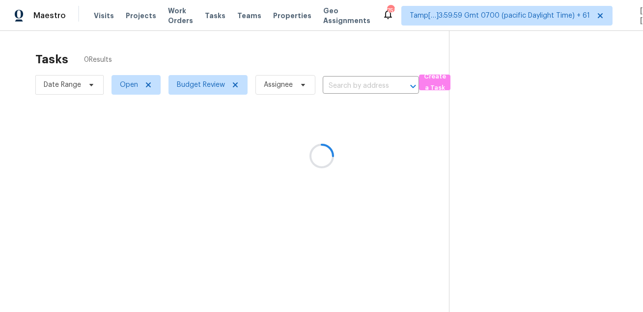
type input "397 Fleming Dr, Fleming Island, FL 32003"
click at [118, 81] on span "Open" at bounding box center [135, 85] width 49 height 20
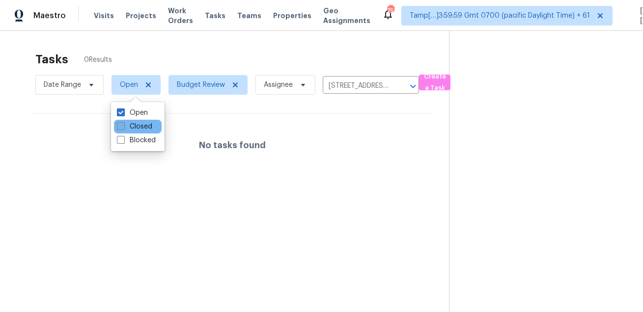
click at [129, 127] on label "Closed" at bounding box center [134, 127] width 35 height 10
click at [123, 127] on input "Closed" at bounding box center [120, 125] width 6 height 6
checkbox input "true"
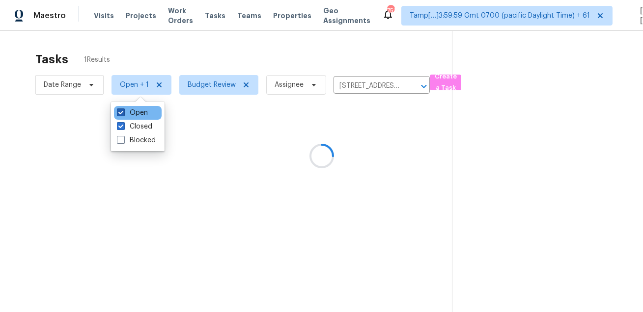
click at [136, 112] on label "Open" at bounding box center [132, 113] width 31 height 10
click at [123, 112] on input "Open" at bounding box center [120, 111] width 6 height 6
checkbox input "false"
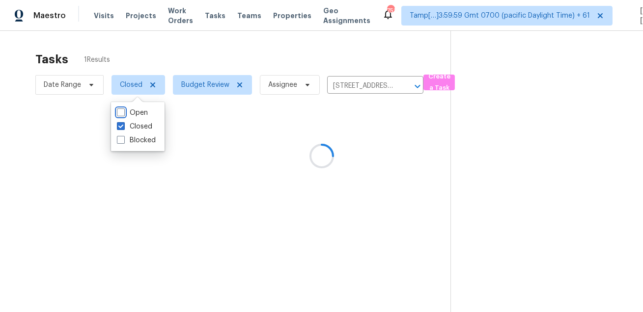
click at [184, 58] on div "Tasks 1 Results" at bounding box center [242, 60] width 415 height 26
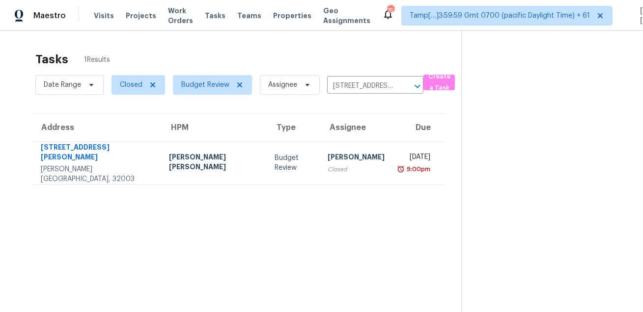
click at [273, 56] on div "Tasks 1 Results" at bounding box center [248, 60] width 426 height 26
click at [364, 83] on input "397 Fleming Dr, Fleming Island, FL 32003" at bounding box center [361, 86] width 69 height 15
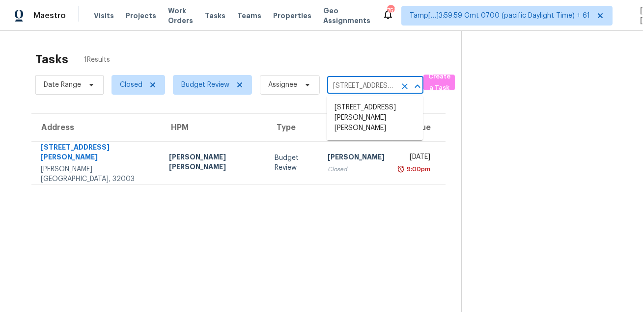
paste input "5315 Barberry Dr, Arlington, TX 76018"
type input "5315 Barberry Dr, Arlington, TX 76018"
click at [354, 104] on li "5315 Barberry Dr, Arlington, TX 76018" at bounding box center [375, 108] width 96 height 16
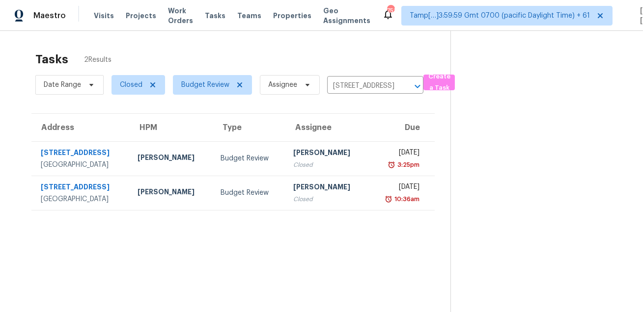
click at [258, 60] on div "Tasks 2 Results" at bounding box center [242, 60] width 415 height 26
click at [311, 224] on section "Tasks 2 Results Date Range Closed Budget Review Assignee 5315 Barberry Dr, Arli…" at bounding box center [233, 195] width 435 height 297
click at [341, 60] on div "Tasks 2 Results" at bounding box center [242, 60] width 415 height 26
click at [186, 85] on span "Budget Review" at bounding box center [205, 85] width 48 height 10
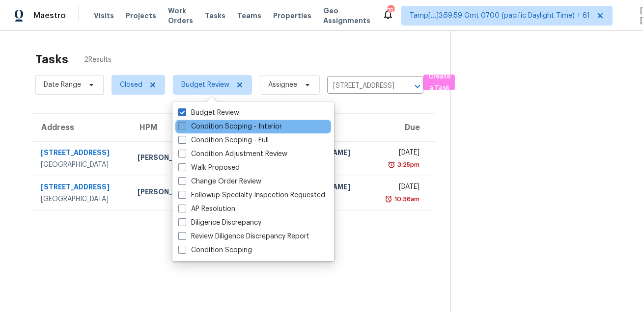
click at [204, 130] on label "Condition Scoping - Interior" at bounding box center [230, 127] width 104 height 10
click at [185, 128] on input "Condition Scoping - Interior" at bounding box center [181, 125] width 6 height 6
checkbox input "true"
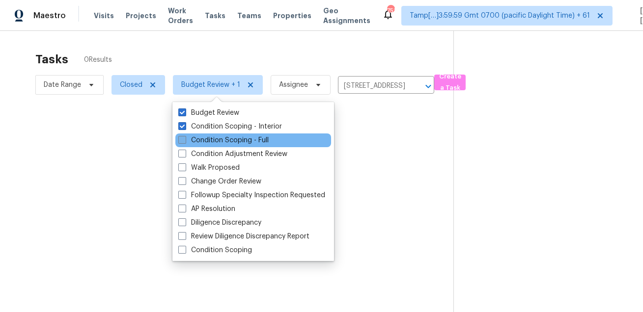
click at [202, 139] on label "Condition Scoping - Full" at bounding box center [223, 141] width 90 height 10
click at [185, 139] on input "Condition Scoping - Full" at bounding box center [181, 139] width 6 height 6
checkbox input "true"
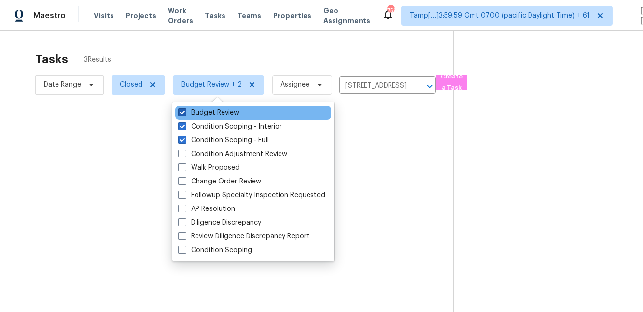
click at [198, 111] on label "Budget Review" at bounding box center [208, 113] width 61 height 10
click at [185, 111] on input "Budget Review" at bounding box center [181, 111] width 6 height 6
checkbox input "false"
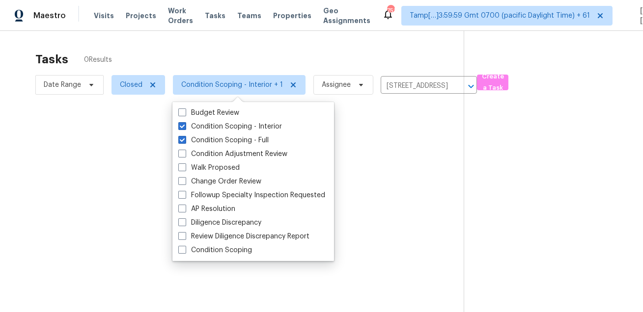
click at [131, 90] on div at bounding box center [321, 156] width 643 height 312
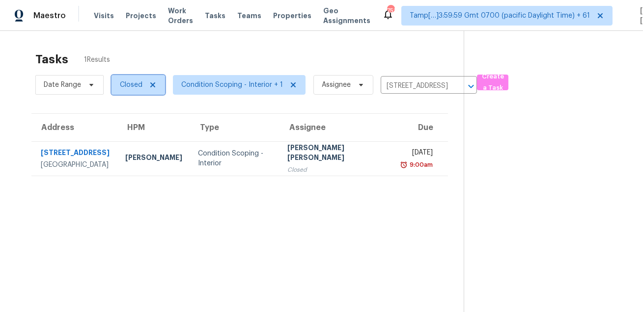
click at [131, 90] on span "Closed" at bounding box center [138, 85] width 54 height 20
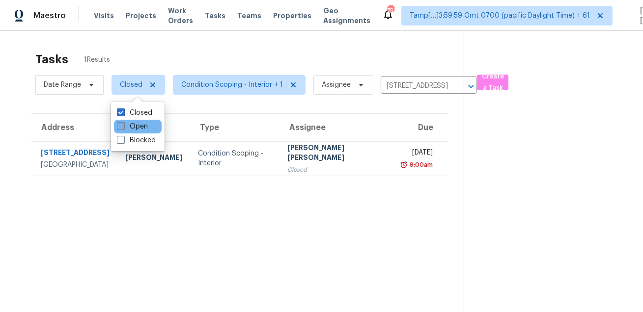
click at [134, 128] on label "Open" at bounding box center [132, 127] width 31 height 10
click at [123, 128] on input "Open" at bounding box center [120, 125] width 6 height 6
checkbox input "true"
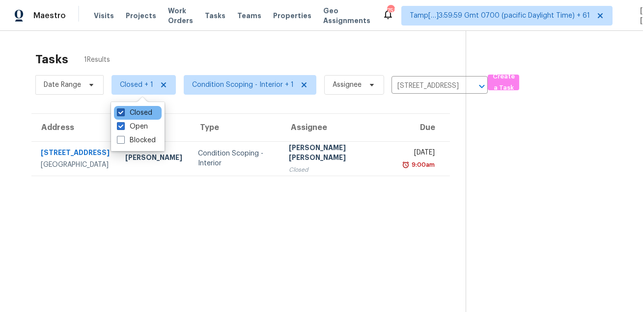
click at [136, 113] on label "Closed" at bounding box center [134, 113] width 35 height 10
click at [123, 113] on input "Closed" at bounding box center [120, 111] width 6 height 6
checkbox input "false"
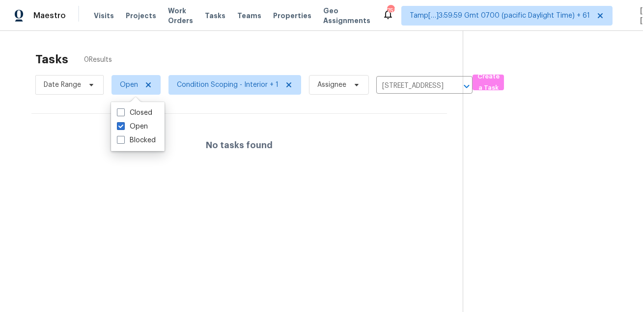
click at [182, 56] on div "Tasks 0 Results" at bounding box center [248, 60] width 427 height 26
click at [449, 83] on icon "Clear" at bounding box center [454, 87] width 10 height 10
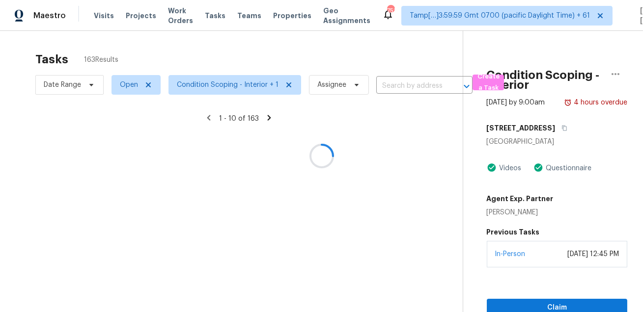
click at [388, 53] on div at bounding box center [321, 156] width 643 height 312
click at [62, 93] on div at bounding box center [321, 156] width 643 height 312
click at [71, 91] on div at bounding box center [321, 156] width 643 height 312
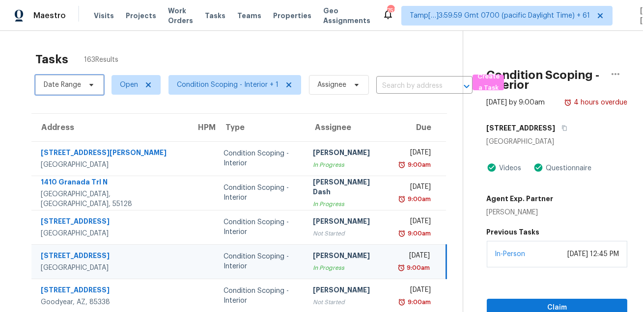
click at [84, 86] on span at bounding box center [89, 85] width 11 height 8
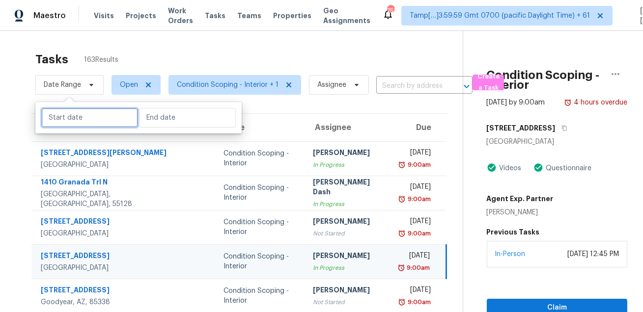
select select "7"
select select "2025"
select select "8"
select select "2025"
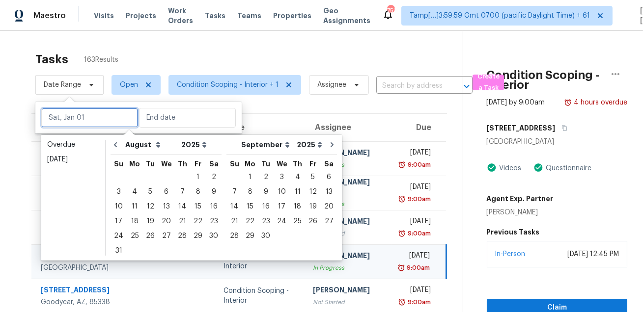
click at [89, 118] on input "text" at bounding box center [89, 118] width 97 height 20
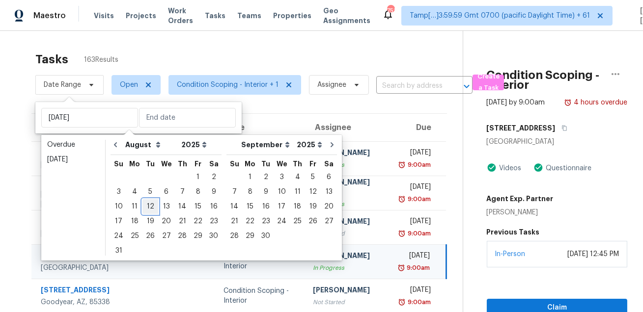
click at [147, 208] on div "12" at bounding box center [150, 207] width 16 height 14
type input "[DATE]"
click at [147, 208] on div "12" at bounding box center [150, 207] width 16 height 14
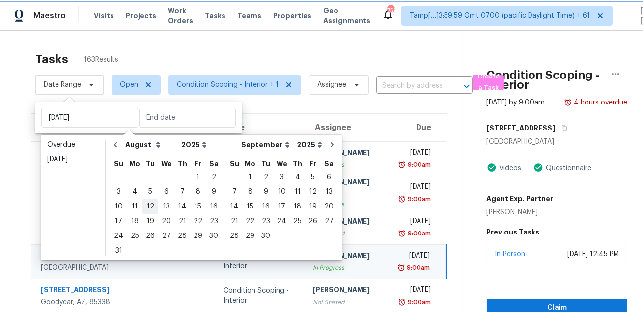
type input "[DATE]"
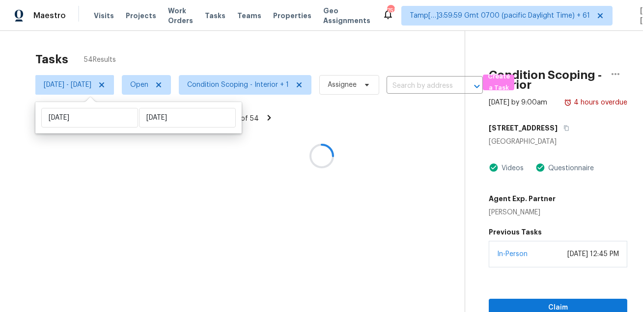
click at [238, 49] on div at bounding box center [321, 156] width 643 height 312
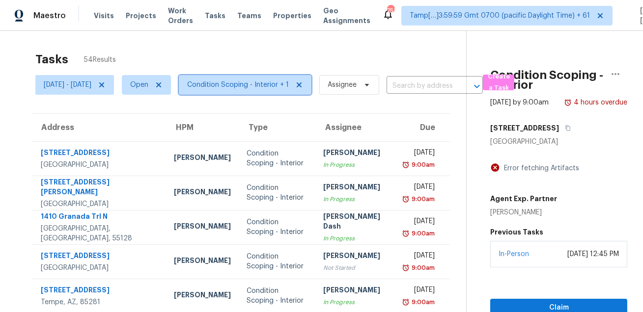
click at [282, 93] on span "Condition Scoping - Interior + 1" at bounding box center [245, 85] width 133 height 20
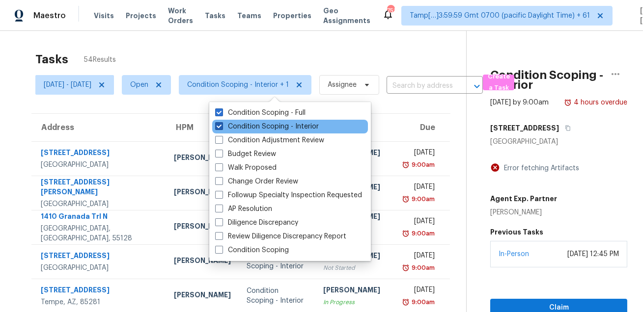
click at [270, 126] on label "Condition Scoping - Interior" at bounding box center [267, 127] width 104 height 10
click at [221, 126] on input "Condition Scoping - Interior" at bounding box center [218, 125] width 6 height 6
checkbox input "false"
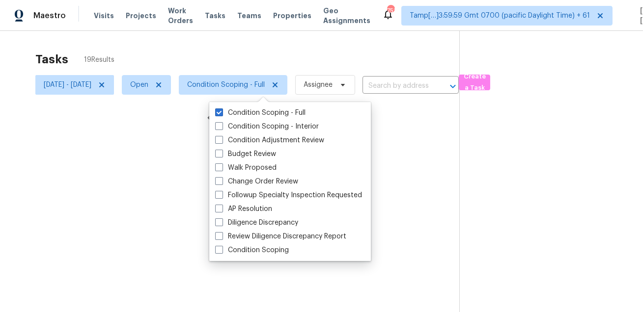
click at [288, 51] on div at bounding box center [321, 156] width 643 height 312
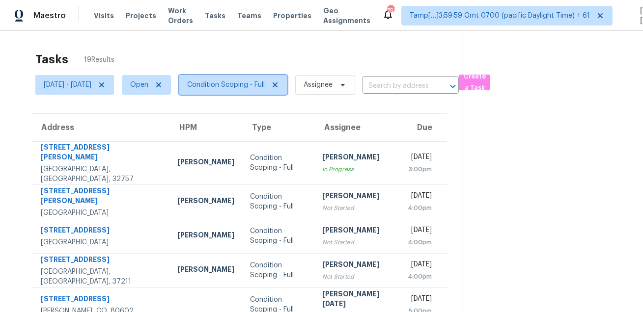
click at [264, 78] on span "Condition Scoping - Full" at bounding box center [233, 85] width 109 height 20
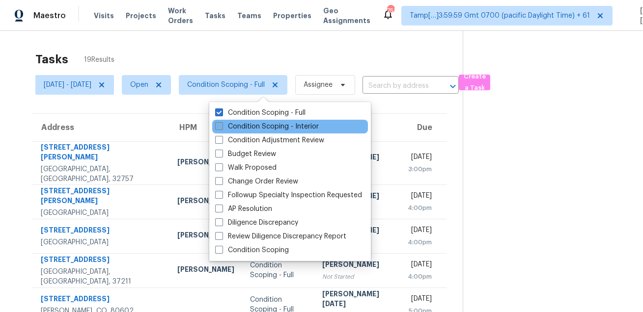
click at [249, 126] on label "Condition Scoping - Interior" at bounding box center [267, 127] width 104 height 10
click at [221, 126] on input "Condition Scoping - Interior" at bounding box center [218, 125] width 6 height 6
checkbox input "true"
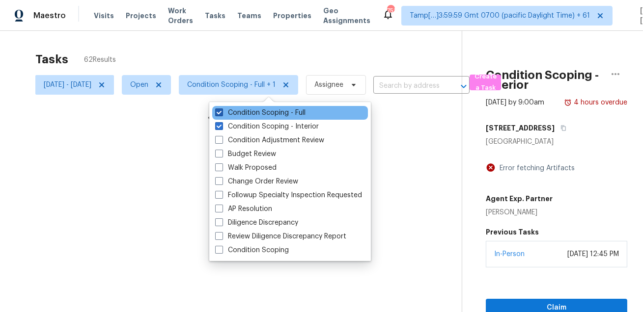
click at [261, 110] on label "Condition Scoping - Full" at bounding box center [260, 113] width 90 height 10
click at [221, 110] on input "Condition Scoping - Full" at bounding box center [218, 111] width 6 height 6
checkbox input "false"
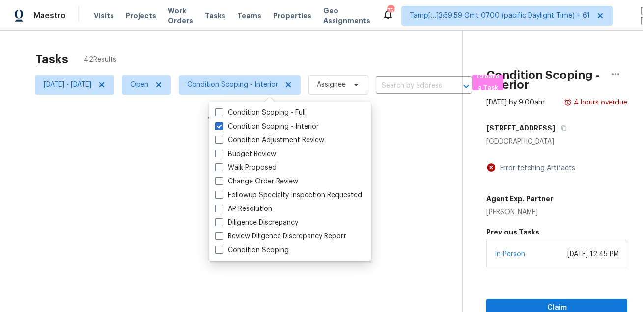
click at [280, 56] on div at bounding box center [321, 156] width 643 height 312
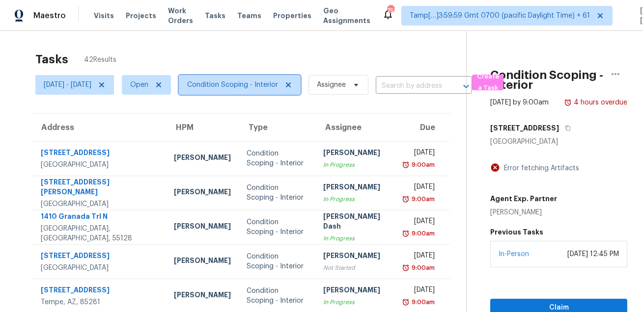
click at [272, 88] on span "Condition Scoping - Interior" at bounding box center [232, 85] width 91 height 10
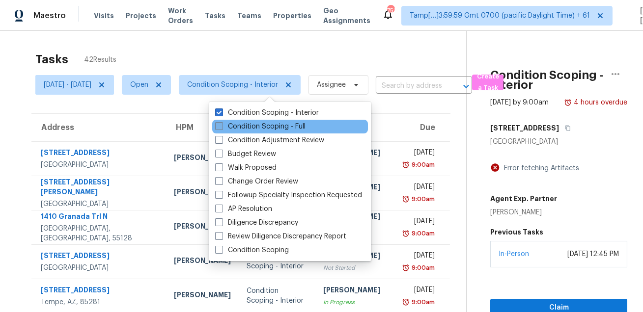
click at [268, 125] on label "Condition Scoping - Full" at bounding box center [260, 127] width 90 height 10
click at [221, 125] on input "Condition Scoping - Full" at bounding box center [218, 125] width 6 height 6
checkbox input "true"
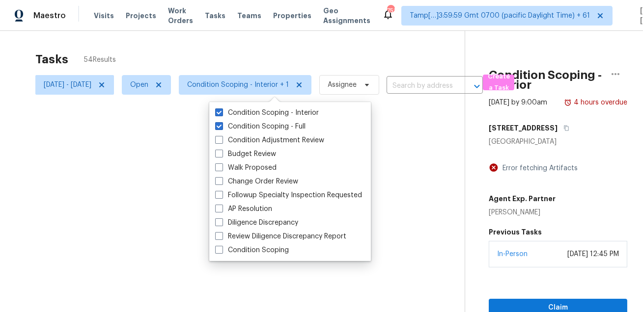
click at [293, 56] on div at bounding box center [321, 156] width 643 height 312
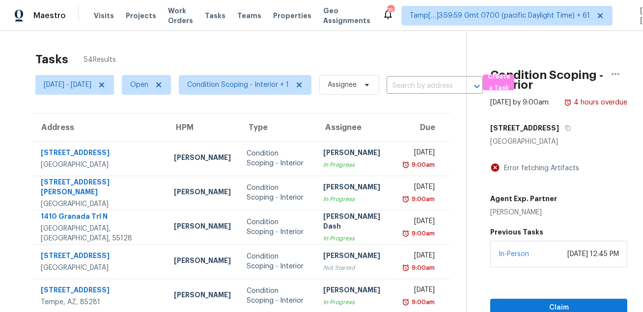
click at [515, 49] on div "Condition Scoping - Interior Aug 12th 2025 by 9:00am 4 hours overdue 7019 10th …" at bounding box center [547, 198] width 161 height 335
click at [250, 89] on span "Condition Scoping - Interior + 1" at bounding box center [238, 85] width 102 height 10
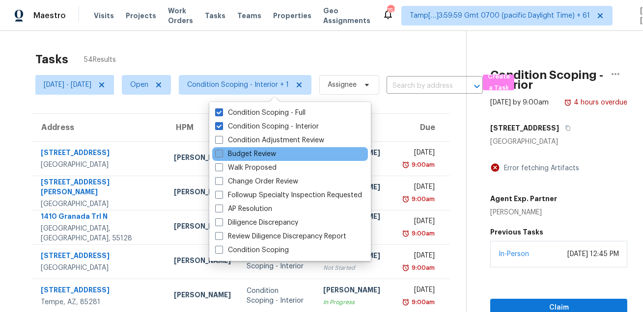
click at [253, 157] on label "Budget Review" at bounding box center [245, 154] width 61 height 10
click at [221, 156] on input "Budget Review" at bounding box center [218, 152] width 6 height 6
checkbox input "true"
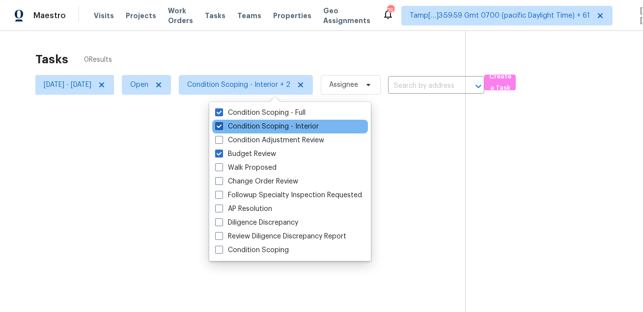
click at [256, 129] on label "Condition Scoping - Interior" at bounding box center [267, 127] width 104 height 10
click at [221, 128] on input "Condition Scoping - Interior" at bounding box center [218, 125] width 6 height 6
checkbox input "false"
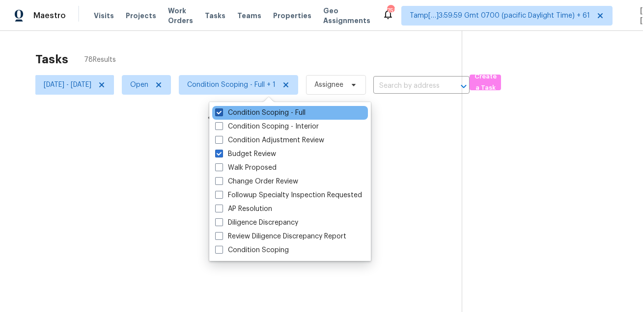
click at [258, 117] on label "Condition Scoping - Full" at bounding box center [260, 113] width 90 height 10
click at [221, 114] on input "Condition Scoping - Full" at bounding box center [218, 111] width 6 height 6
checkbox input "false"
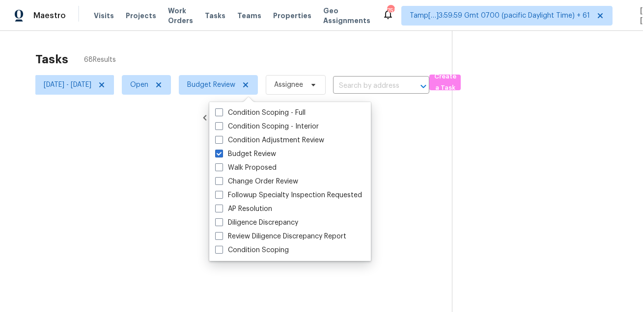
click at [137, 73] on div at bounding box center [321, 156] width 643 height 312
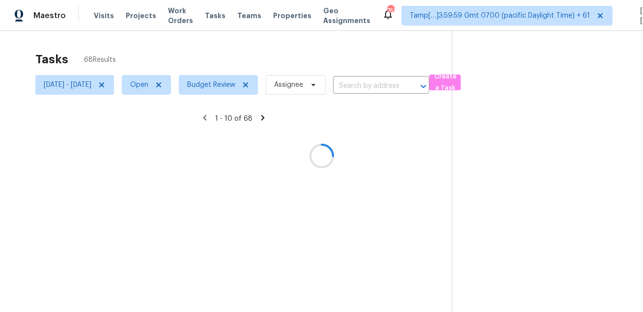
click at [134, 86] on div at bounding box center [321, 156] width 643 height 312
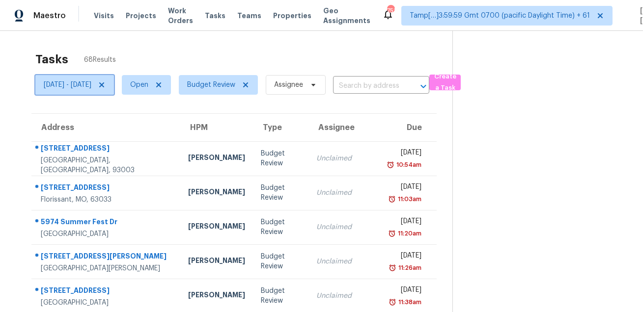
click at [106, 86] on icon at bounding box center [102, 85] width 8 height 8
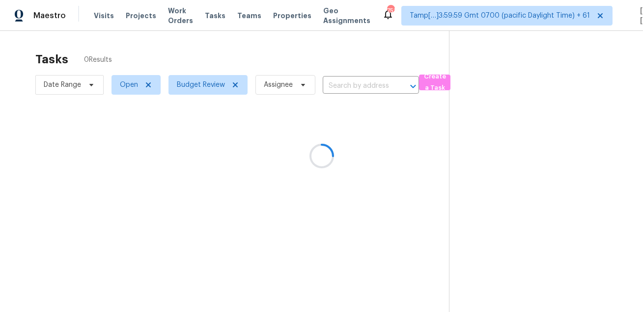
click at [204, 47] on div at bounding box center [321, 156] width 643 height 312
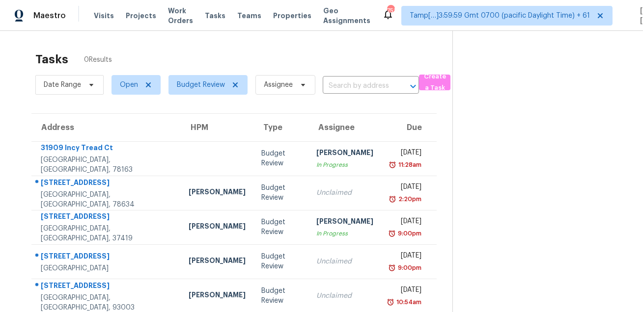
click at [281, 55] on div "Tasks 0 Results" at bounding box center [243, 60] width 417 height 26
click at [360, 45] on div "Tasks 0 Results Date Range Open Budget Review Assignee ​ Create a Task Address …" at bounding box center [321, 262] width 643 height 463
click at [72, 85] on span "Date Range" at bounding box center [62, 85] width 37 height 10
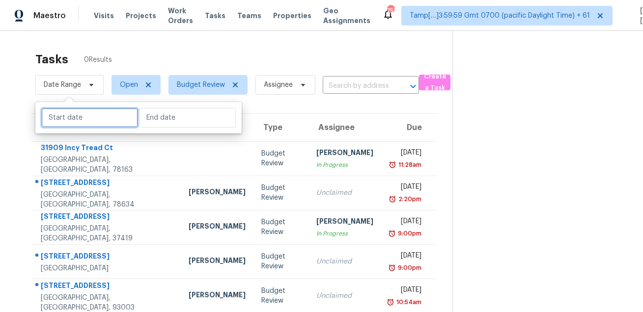
select select "7"
select select "2025"
select select "8"
select select "2025"
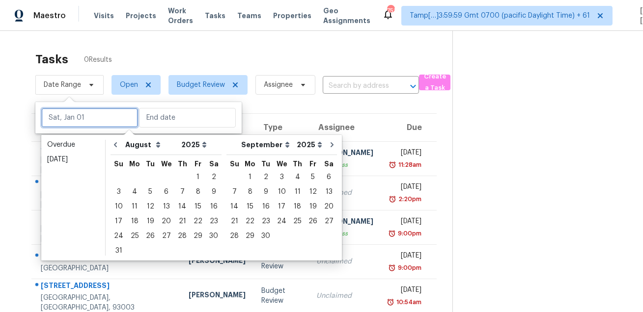
click at [87, 118] on input "text" at bounding box center [89, 118] width 97 height 20
type input "Thu, Aug 07"
click at [217, 37] on div "Tasks 0 Results Date Range Open Budget Review Assignee ​ Create a Task Address …" at bounding box center [321, 262] width 643 height 463
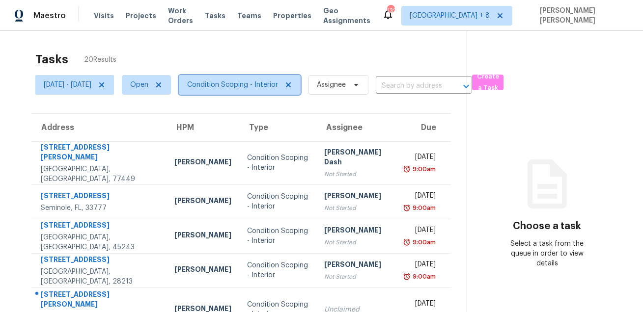
click at [227, 87] on span "Condition Scoping - Interior" at bounding box center [232, 85] width 91 height 10
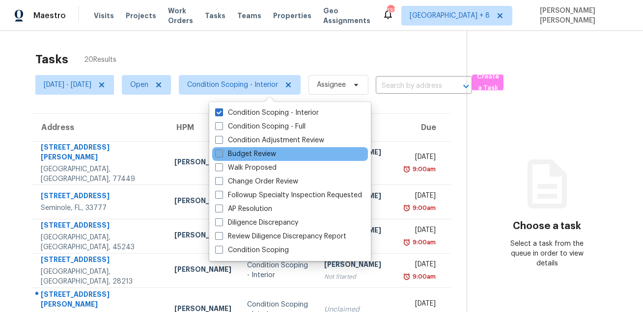
click at [254, 153] on label "Budget Review" at bounding box center [245, 154] width 61 height 10
click at [221, 153] on input "Budget Review" at bounding box center [218, 152] width 6 height 6
checkbox input "true"
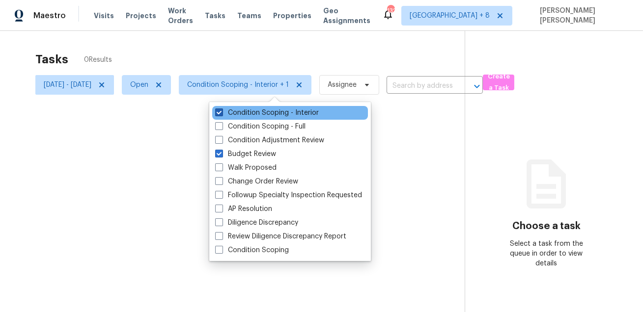
click at [255, 117] on label "Condition Scoping - Interior" at bounding box center [267, 113] width 104 height 10
click at [221, 114] on input "Condition Scoping - Interior" at bounding box center [218, 111] width 6 height 6
checkbox input "false"
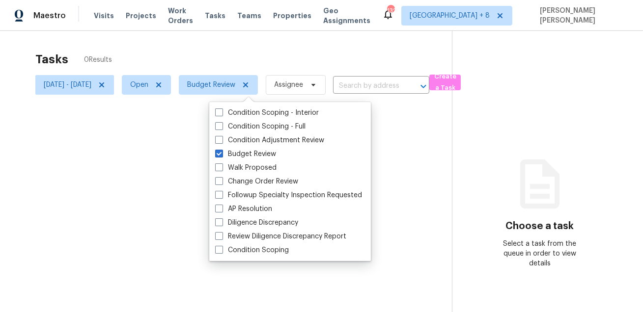
click at [263, 56] on div at bounding box center [321, 156] width 643 height 312
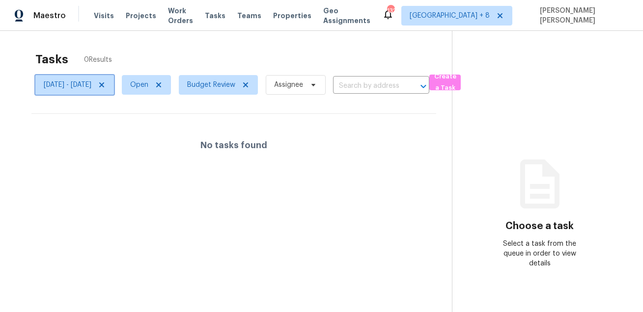
click at [104, 85] on icon at bounding box center [101, 85] width 5 height 5
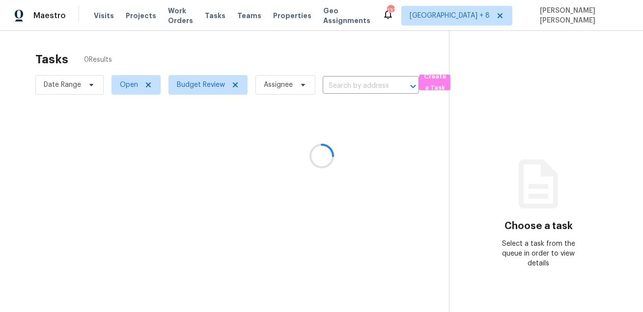
click at [178, 45] on div at bounding box center [321, 156] width 643 height 312
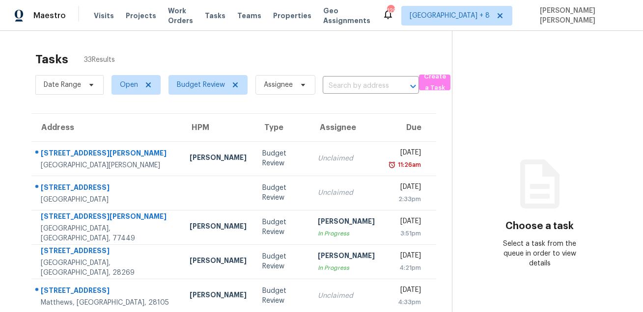
click at [422, 39] on div "Tasks 33 Results Date Range Open Budget Review Assignee ​ Create a Task Address…" at bounding box center [321, 271] width 643 height 481
click at [360, 54] on div "Tasks 33 Results" at bounding box center [243, 60] width 416 height 26
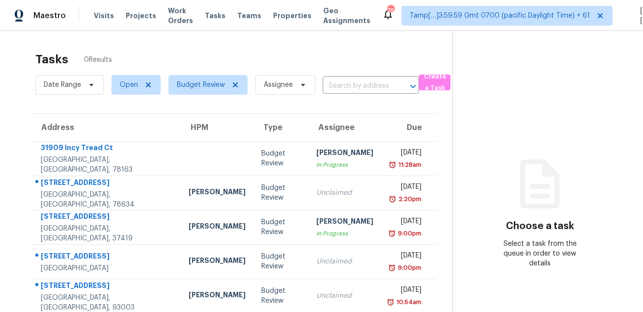
click at [289, 67] on div "Tasks 0 Results" at bounding box center [243, 60] width 417 height 26
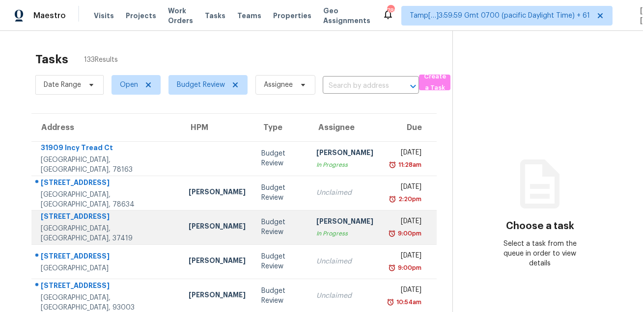
scroll to position [199, 0]
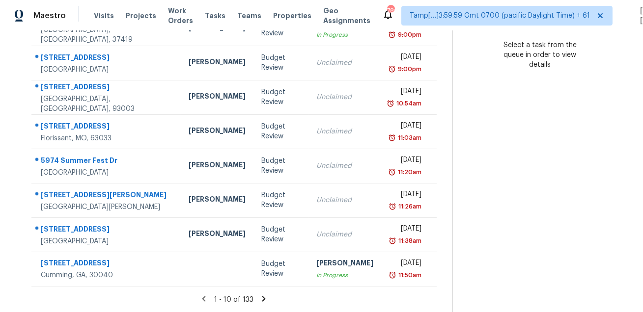
click at [267, 301] on icon at bounding box center [263, 299] width 9 height 9
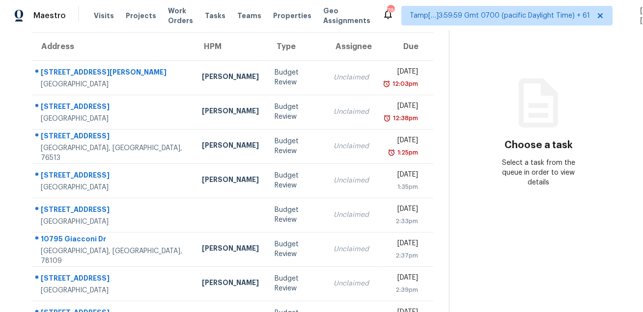
scroll to position [81, 0]
click at [486, 255] on section "Choose a task Select a task from the queue in order to view details" at bounding box center [538, 190] width 178 height 481
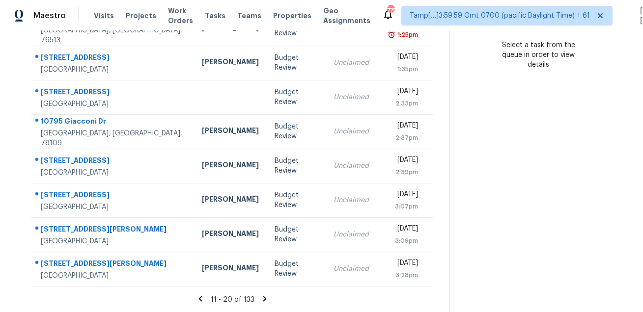
scroll to position [0, 0]
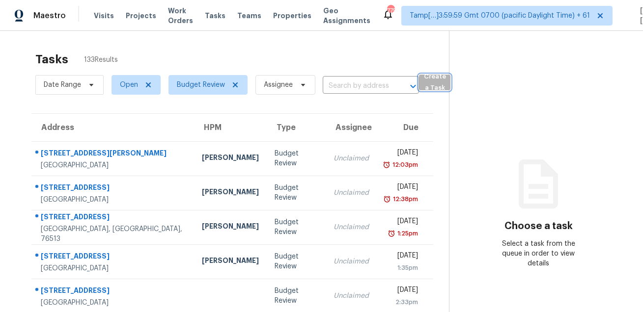
click at [441, 89] on span "Create a Task" at bounding box center [435, 82] width 22 height 23
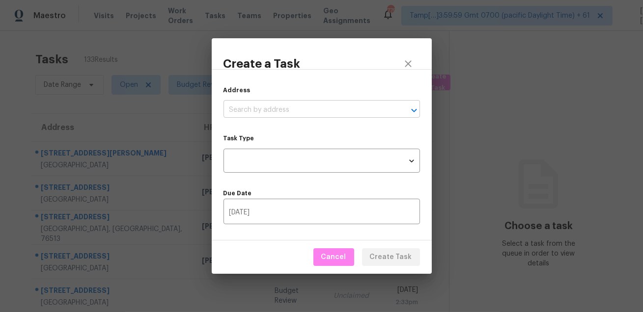
click at [298, 104] on input "text" at bounding box center [307, 110] width 169 height 15
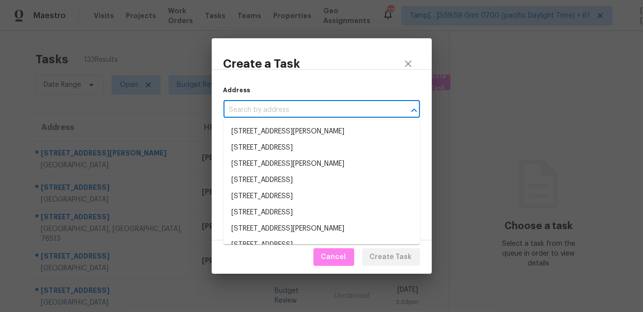
paste input "[STREET_ADDRESS]"
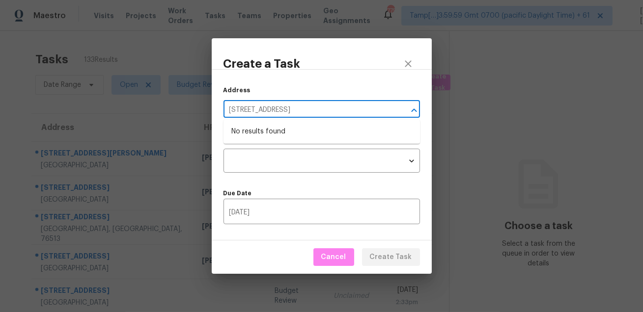
type input "[STREET_ADDRESS]"
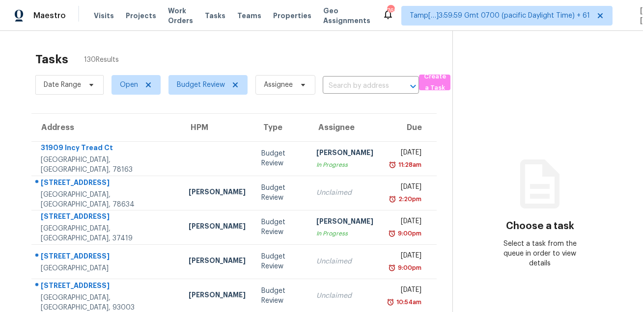
click at [323, 60] on div "Tasks 130 Results" at bounding box center [243, 60] width 417 height 26
click at [200, 85] on span "Budget Review" at bounding box center [201, 85] width 48 height 10
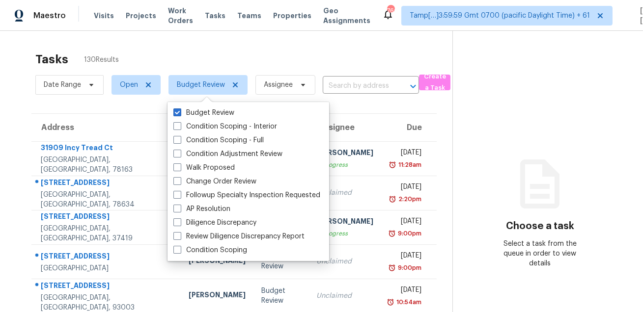
click at [253, 57] on div "Tasks 130 Results" at bounding box center [243, 60] width 417 height 26
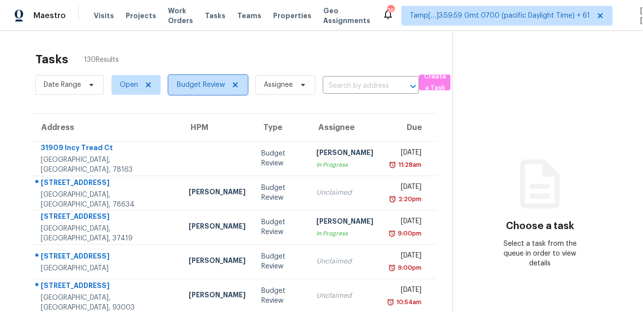
click at [193, 92] on span "Budget Review" at bounding box center [207, 85] width 79 height 20
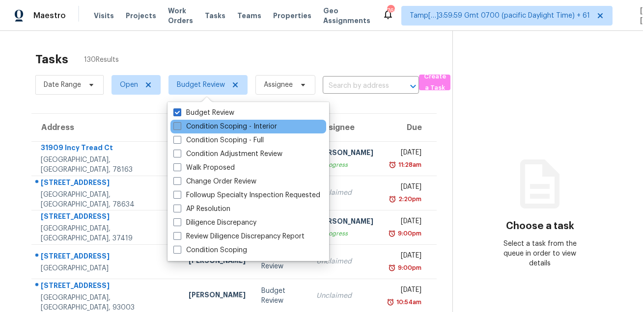
click at [200, 125] on label "Condition Scoping - Interior" at bounding box center [225, 127] width 104 height 10
click at [180, 125] on input "Condition Scoping - Interior" at bounding box center [176, 125] width 6 height 6
checkbox input "true"
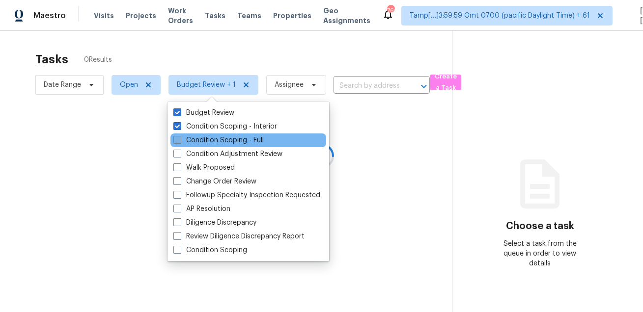
click at [198, 143] on label "Condition Scoping - Full" at bounding box center [218, 141] width 90 height 10
click at [180, 142] on input "Condition Scoping - Full" at bounding box center [176, 139] width 6 height 6
checkbox input "true"
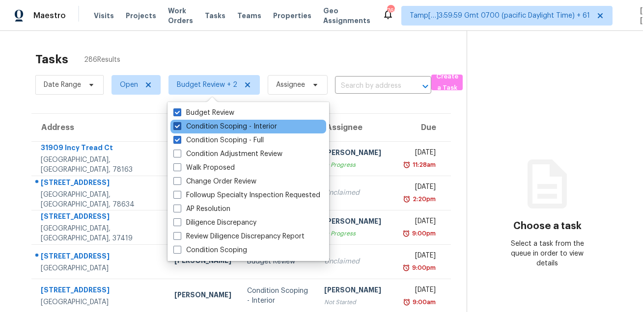
click at [198, 125] on label "Condition Scoping - Interior" at bounding box center [225, 127] width 104 height 10
click at [180, 125] on input "Condition Scoping - Interior" at bounding box center [176, 125] width 6 height 6
checkbox input "false"
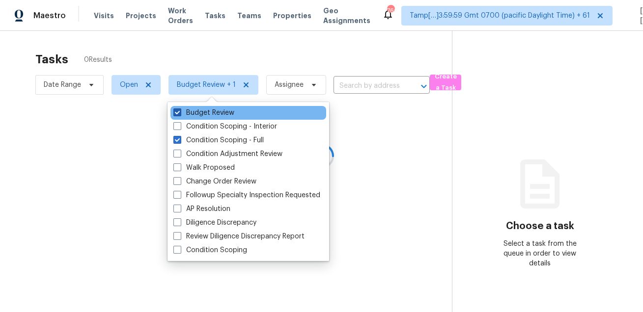
click at [201, 113] on label "Budget Review" at bounding box center [203, 113] width 61 height 10
click at [180, 113] on input "Budget Review" at bounding box center [176, 111] width 6 height 6
checkbox input "false"
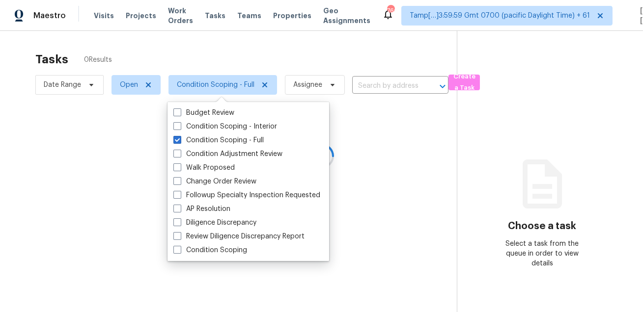
click at [218, 64] on div at bounding box center [321, 156] width 643 height 312
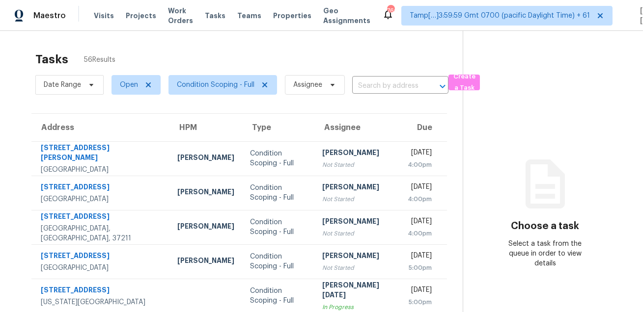
click at [331, 48] on div "Tasks 56 Results" at bounding box center [248, 60] width 427 height 26
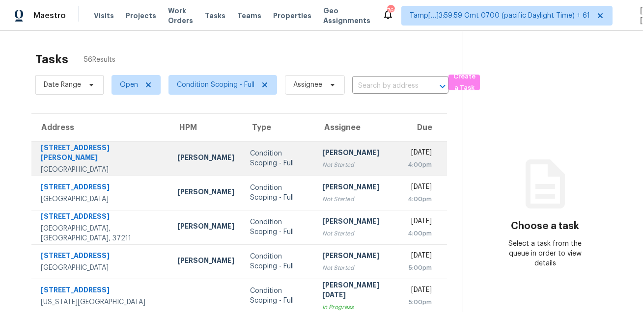
click at [269, 166] on div "Condition Scoping - Full" at bounding box center [278, 159] width 56 height 20
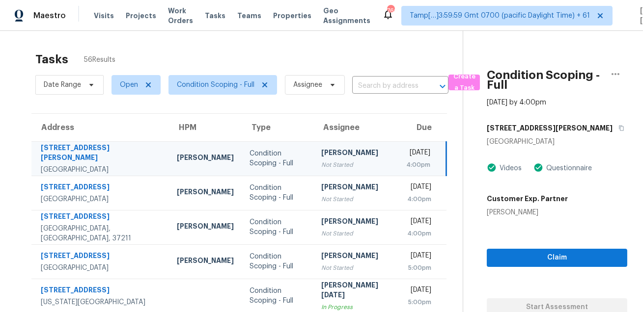
click at [554, 134] on div "3526 Urban Woods Trl" at bounding box center [557, 128] width 140 height 18
click at [612, 130] on button "button" at bounding box center [618, 128] width 13 height 18
click at [382, 63] on div "Tasks 56 Results" at bounding box center [248, 60] width 427 height 26
click at [457, 81] on span "Create a Task" at bounding box center [464, 82] width 22 height 23
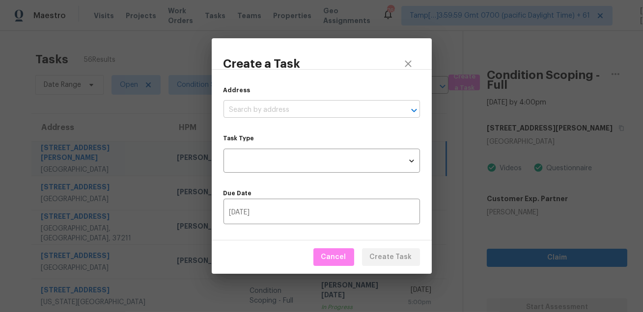
click at [275, 111] on input "text" at bounding box center [307, 110] width 169 height 15
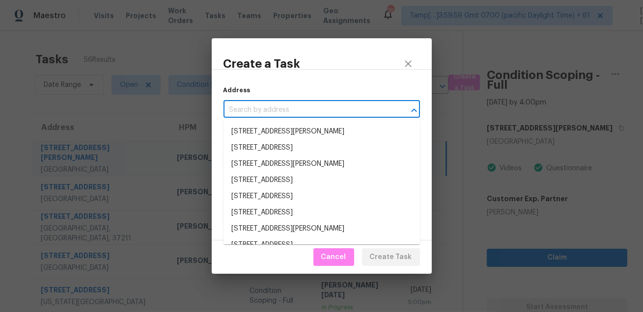
paste input "163 Phoenetia Dr, Saint Augustine, FL 32086"
type input "163 Phoenetia Dr, Saint Augustine, FL 32086"
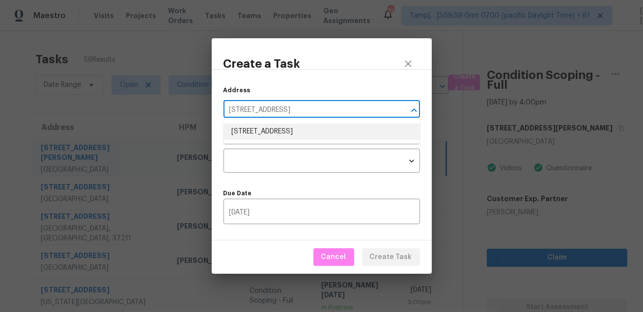
click at [292, 129] on li "163 Phoenetia Dr, Saint Augustine, FL 32086" at bounding box center [321, 132] width 196 height 16
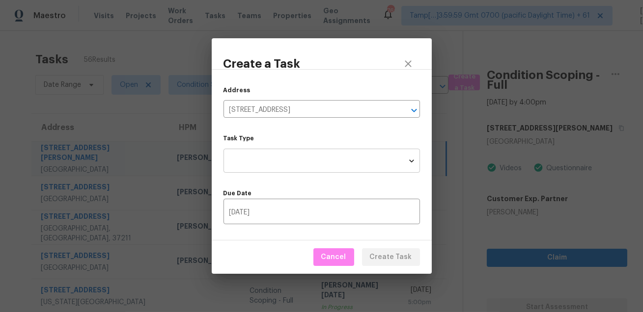
click at [294, 164] on body "Maestro Visits Projects Work Orders Tasks Teams Properties Geo Assignments 760 …" at bounding box center [321, 156] width 643 height 312
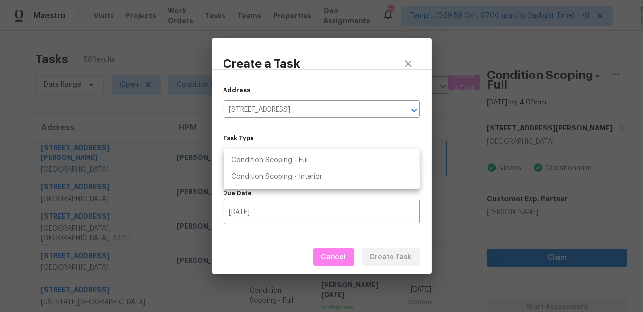
click at [313, 159] on li "Condition Scoping - Full" at bounding box center [321, 161] width 196 height 16
type input "virtual_full_assessment"
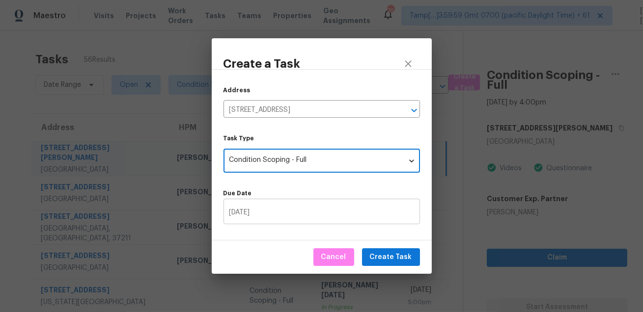
click at [360, 220] on input "08/12/2025" at bounding box center [321, 212] width 196 height 23
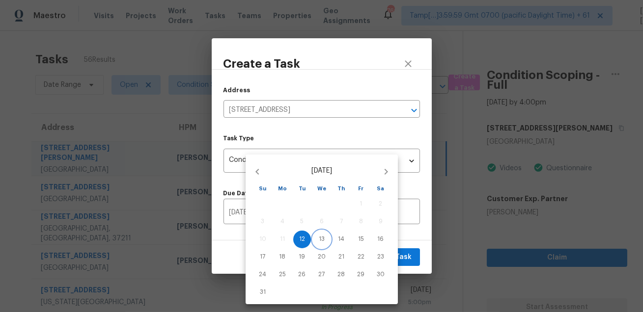
click at [323, 241] on p "13" at bounding box center [322, 239] width 6 height 8
type input "08/13/2025"
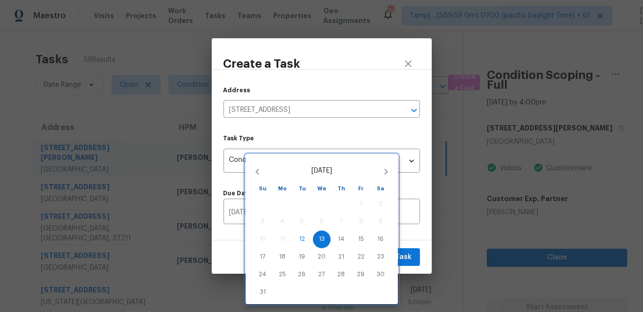
click at [410, 237] on div at bounding box center [321, 156] width 643 height 312
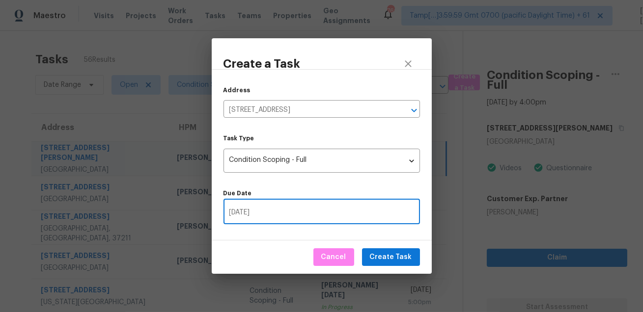
click at [290, 212] on input "08/13/2025" at bounding box center [321, 212] width 196 height 23
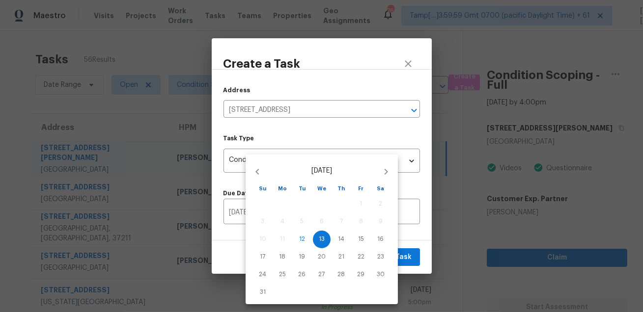
click at [412, 240] on div at bounding box center [321, 156] width 643 height 312
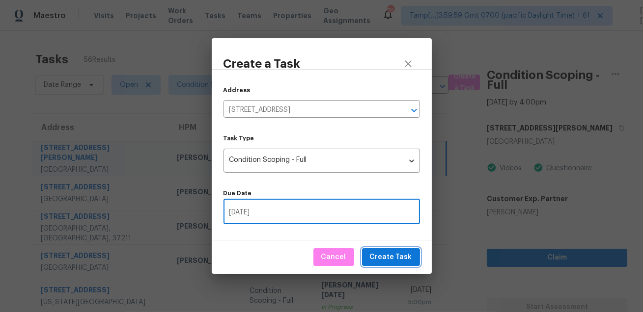
click at [388, 254] on span "Create Task" at bounding box center [391, 257] width 42 height 12
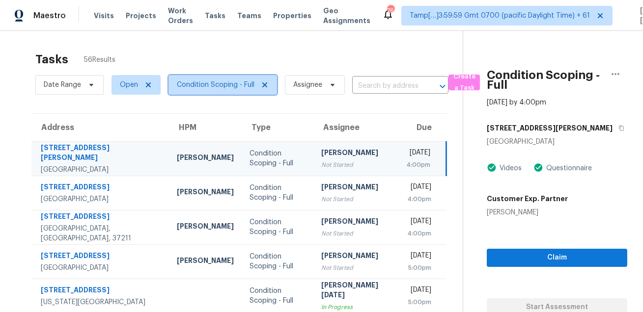
click at [189, 81] on span "Condition Scoping - Full" at bounding box center [216, 85] width 78 height 10
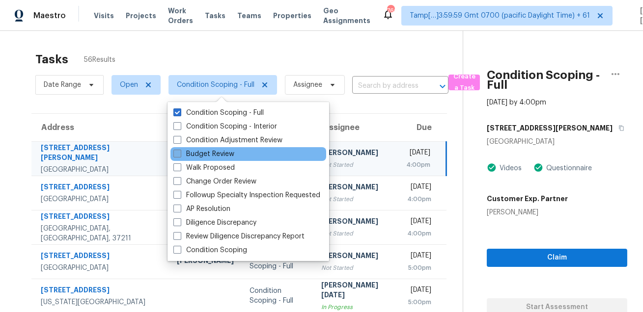
click at [201, 156] on label "Budget Review" at bounding box center [203, 154] width 61 height 10
click at [180, 156] on input "Budget Review" at bounding box center [176, 152] width 6 height 6
checkbox input "true"
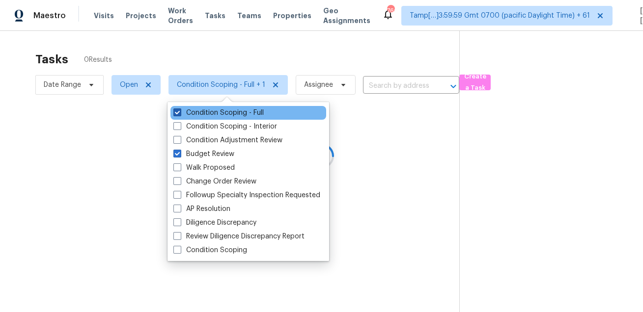
click at [222, 112] on label "Condition Scoping - Full" at bounding box center [218, 113] width 90 height 10
click at [180, 112] on input "Condition Scoping - Full" at bounding box center [176, 111] width 6 height 6
checkbox input "false"
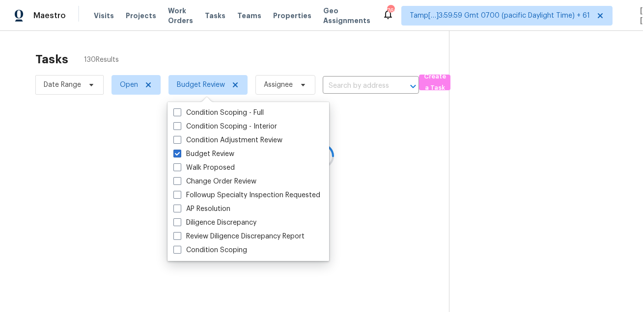
click at [210, 60] on div at bounding box center [321, 156] width 643 height 312
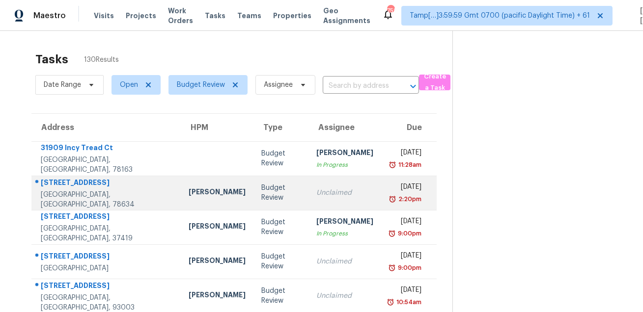
click at [228, 189] on td "[PERSON_NAME]" at bounding box center [217, 193] width 73 height 34
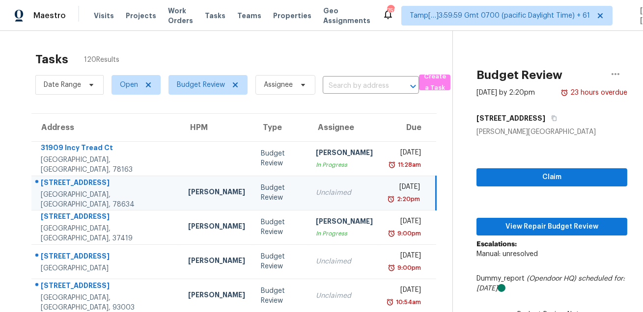
click at [331, 37] on div "Tasks 120 Results Date Range Open Budget Review Assignee ​ Create a Task Addres…" at bounding box center [321, 271] width 643 height 481
click at [177, 88] on span "Budget Review" at bounding box center [201, 85] width 48 height 10
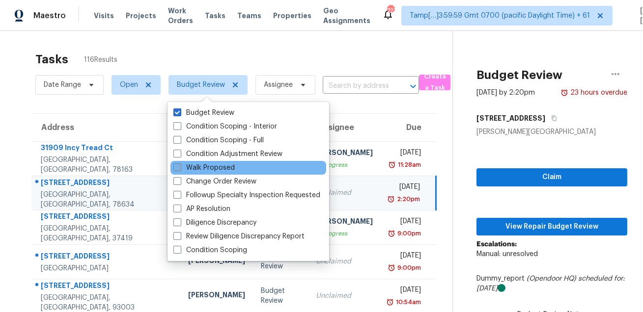
scroll to position [7, 0]
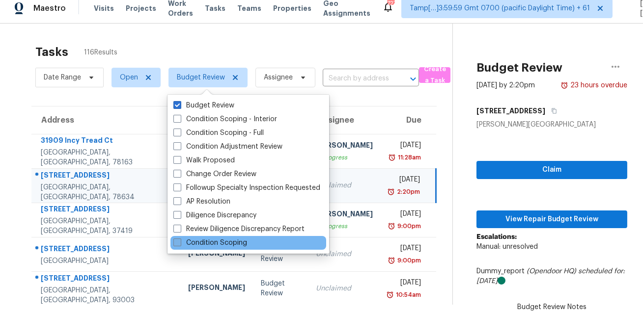
click at [203, 247] on label "Condition Scoping" at bounding box center [210, 243] width 74 height 10
click at [180, 245] on input "Condition Scoping" at bounding box center [176, 241] width 6 height 6
checkbox input "true"
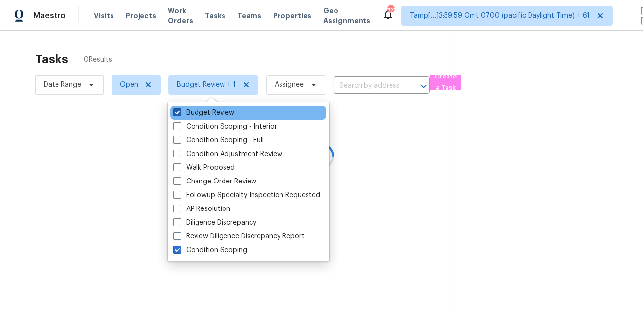
click at [201, 113] on label "Budget Review" at bounding box center [203, 113] width 61 height 10
click at [180, 113] on input "Budget Review" at bounding box center [176, 111] width 6 height 6
checkbox input "false"
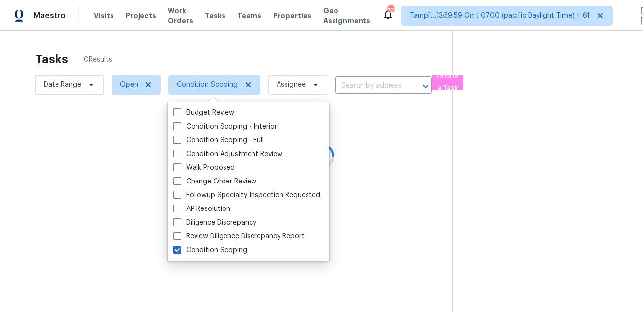
click at [229, 46] on div at bounding box center [321, 156] width 643 height 312
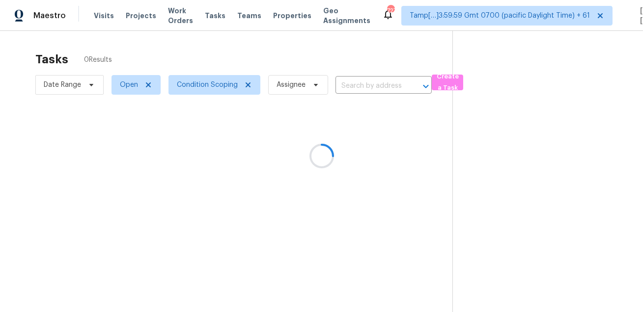
click at [229, 46] on div at bounding box center [321, 156] width 643 height 312
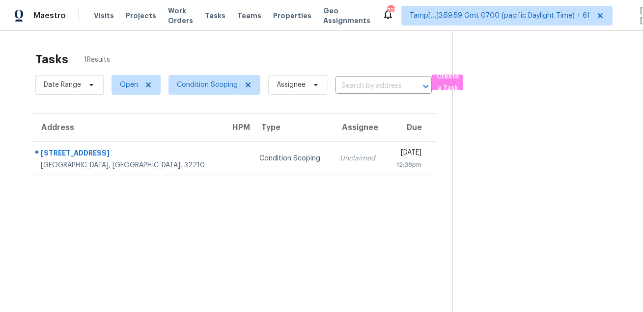
click at [277, 49] on div "Tasks 1 Results" at bounding box center [243, 60] width 417 height 26
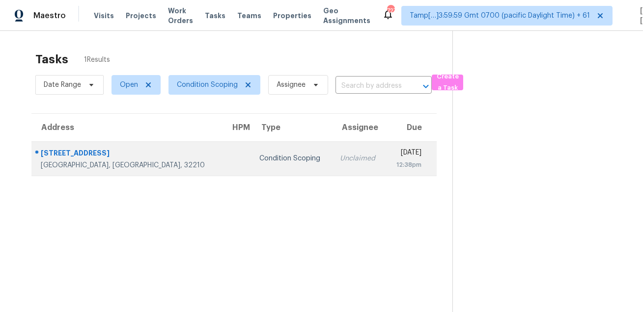
click at [260, 152] on td "Condition Scoping" at bounding box center [291, 158] width 81 height 34
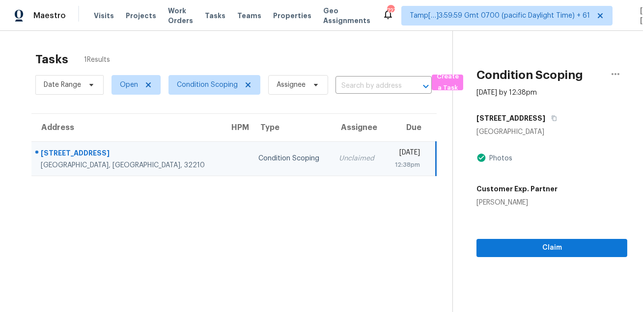
click at [330, 219] on section "Tasks 1 Results Date Range Open Condition Scoping Assignee ​ Create a Task Addr…" at bounding box center [234, 195] width 437 height 297
click at [551, 119] on icon "button" at bounding box center [554, 118] width 6 height 6
click at [545, 117] on button "button" at bounding box center [551, 119] width 13 height 18
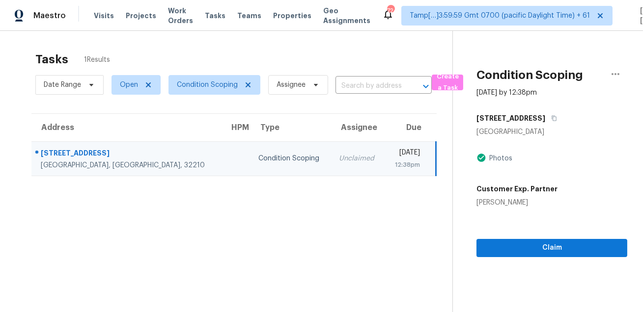
click at [291, 46] on div "Tasks 1 Results Date Range Open Condition Scoping Assignee ​ Create a Task Addr…" at bounding box center [321, 187] width 643 height 312
click at [200, 75] on span "Condition Scoping" at bounding box center [214, 85] width 92 height 20
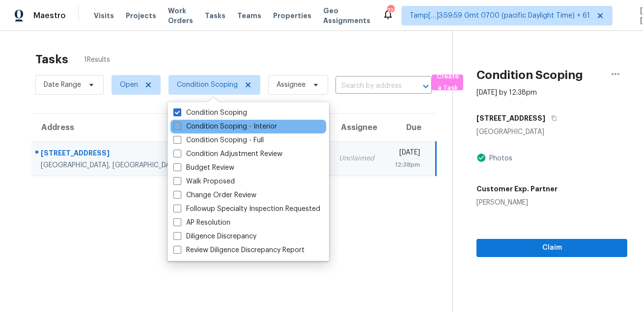
click at [200, 125] on label "Condition Scoping - Interior" at bounding box center [225, 127] width 104 height 10
click at [180, 125] on input "Condition Scoping - Interior" at bounding box center [176, 125] width 6 height 6
checkbox input "true"
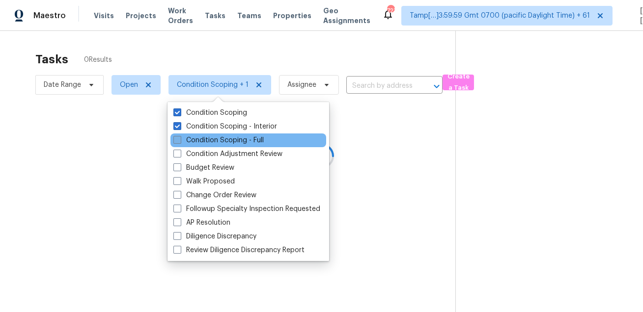
click at [200, 137] on label "Condition Scoping - Full" at bounding box center [218, 141] width 90 height 10
click at [180, 137] on input "Condition Scoping - Full" at bounding box center [176, 139] width 6 height 6
checkbox input "true"
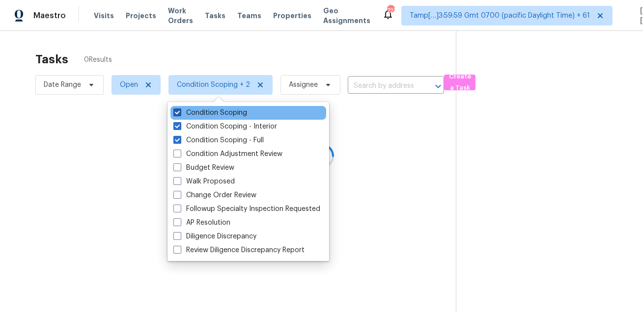
click at [213, 113] on label "Condition Scoping" at bounding box center [210, 113] width 74 height 10
click at [180, 113] on input "Condition Scoping" at bounding box center [176, 111] width 6 height 6
checkbox input "false"
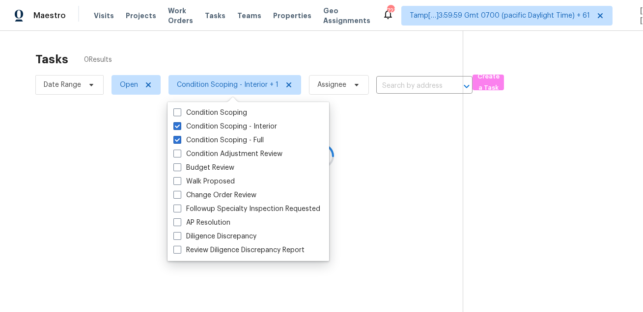
click at [244, 69] on div at bounding box center [321, 156] width 643 height 312
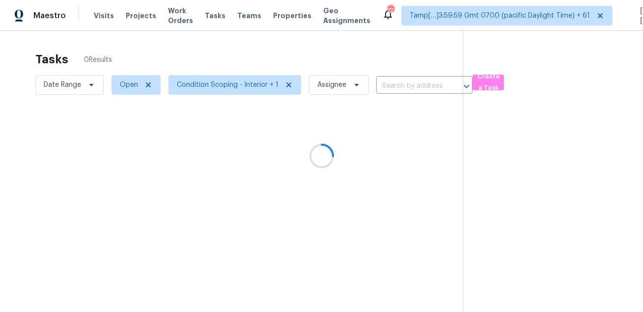
click at [344, 61] on div at bounding box center [321, 156] width 643 height 312
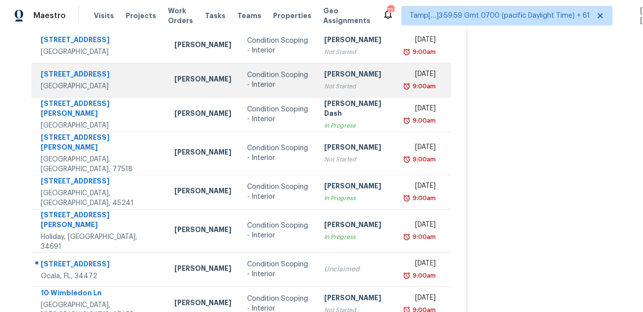
scroll to position [119, 0]
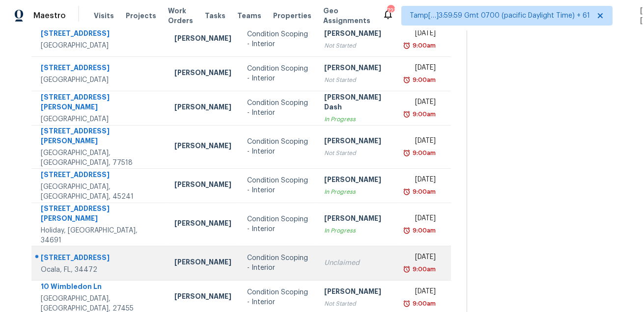
click at [62, 246] on td "72 Cedar Rd Ocala, FL, 34472" at bounding box center [98, 263] width 135 height 34
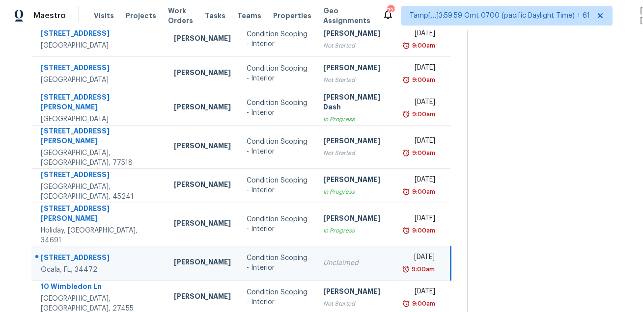
click at [62, 246] on td "72 Cedar Rd Ocala, FL, 34472" at bounding box center [98, 263] width 135 height 34
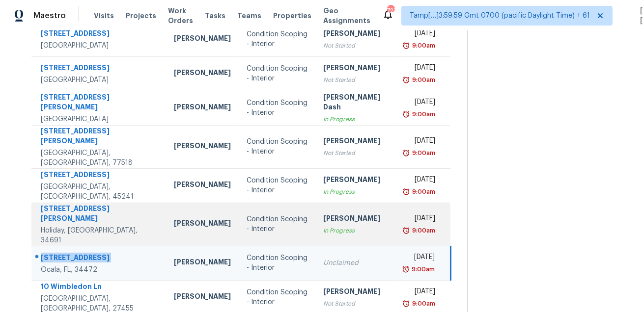
copy div "72 Cedar Rd"
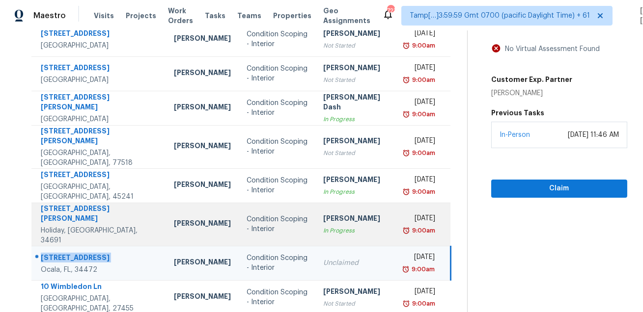
scroll to position [199, 0]
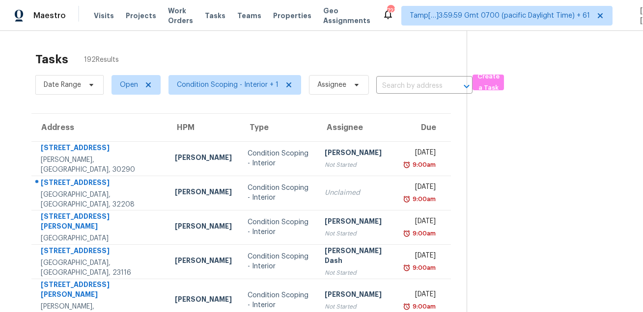
scroll to position [10, 0]
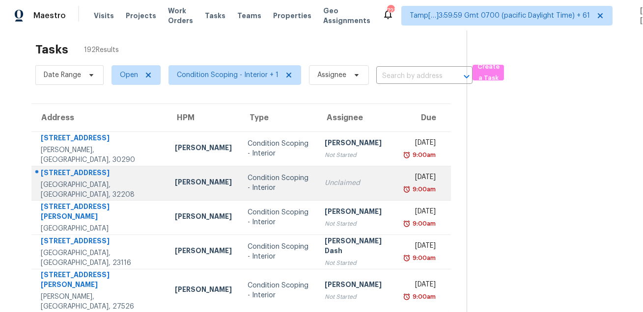
click at [88, 177] on div "9520 Fraser Fir Ct" at bounding box center [100, 174] width 118 height 12
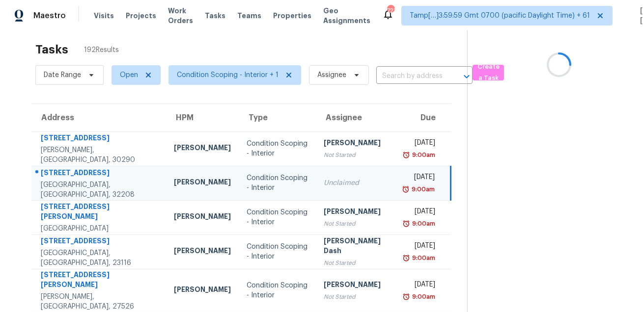
click at [88, 177] on div "9520 Fraser Fir Ct" at bounding box center [99, 174] width 117 height 12
copy div "9520 Fraser Fir Ct"
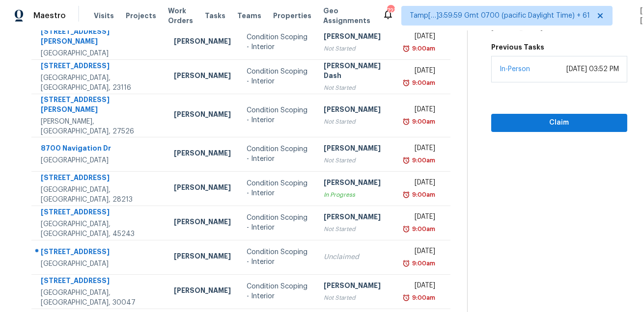
scroll to position [199, 0]
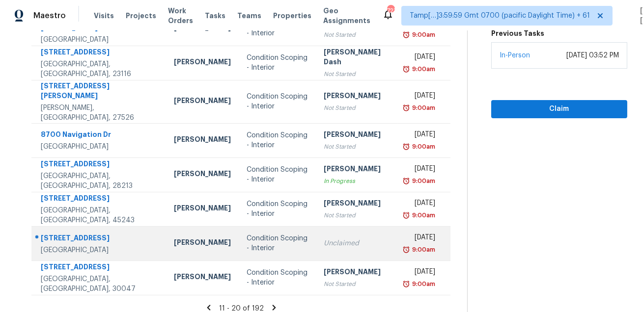
click at [82, 232] on div at bounding box center [95, 238] width 126 height 13
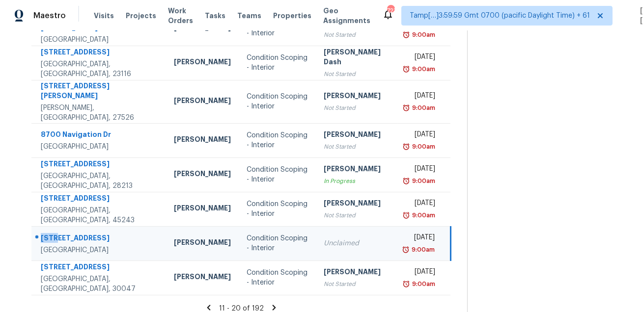
click at [82, 232] on div at bounding box center [95, 238] width 126 height 13
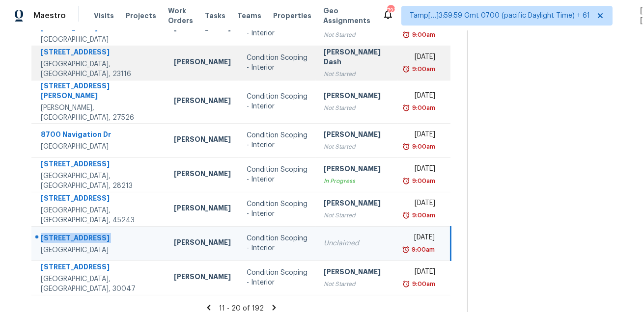
copy div "5222 Scoria Trl"
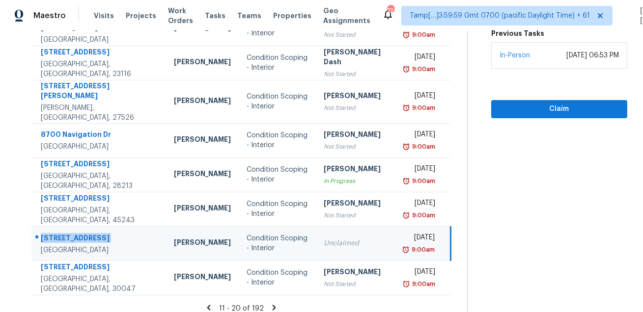
click at [273, 305] on icon at bounding box center [274, 307] width 3 height 5
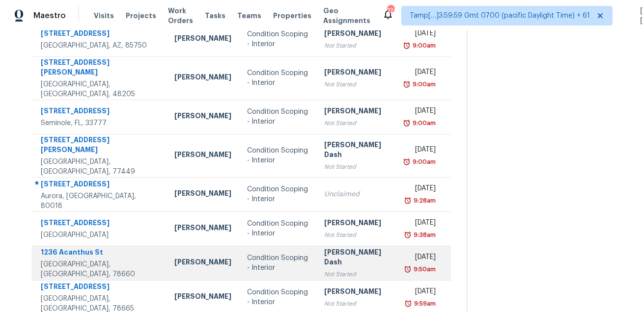
scroll to position [171, 0]
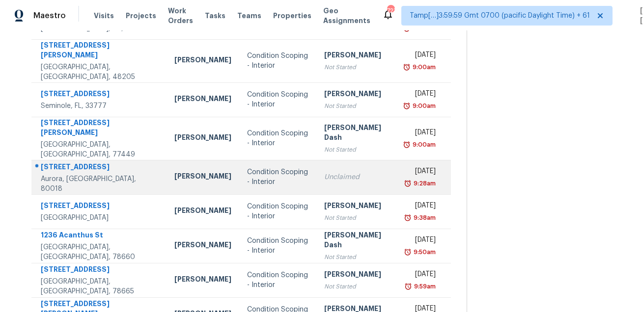
click at [83, 162] on div "25970 E 3rd Ave" at bounding box center [100, 168] width 118 height 12
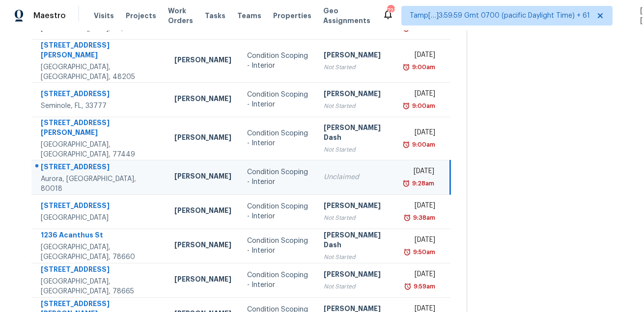
click at [83, 162] on div "25970 E 3rd Ave" at bounding box center [100, 168] width 118 height 12
copy div "25970 E 3rd Ave"
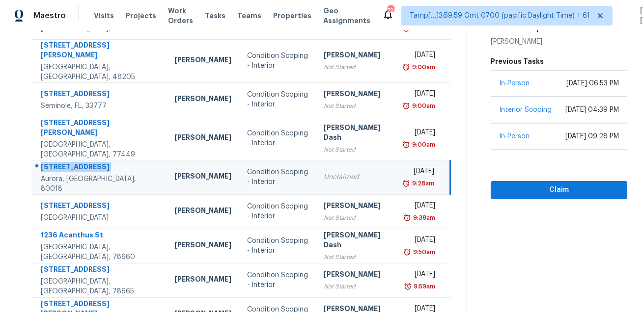
scroll to position [207, 0]
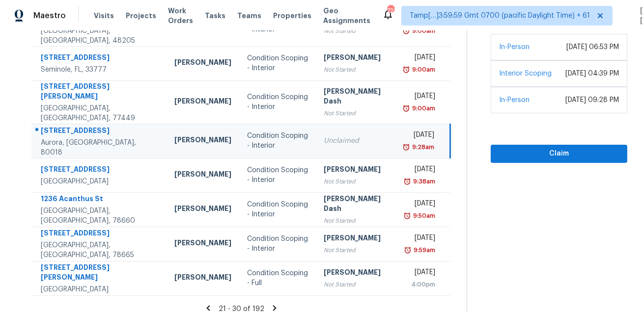
click at [270, 304] on icon at bounding box center [274, 308] width 9 height 9
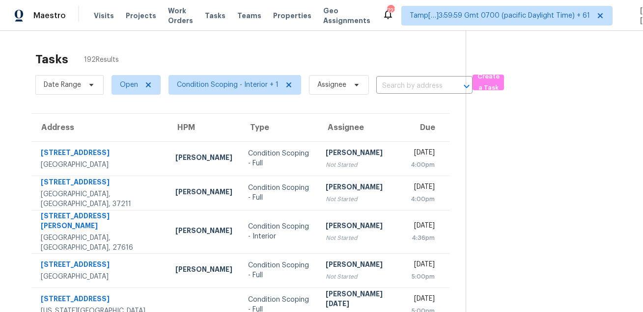
scroll to position [199, 0]
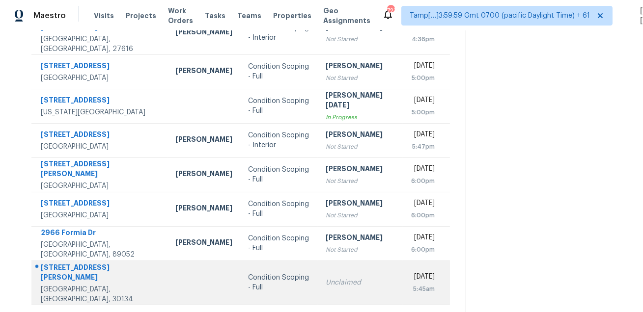
click at [84, 265] on div "7712 Autry Cir" at bounding box center [100, 274] width 119 height 22
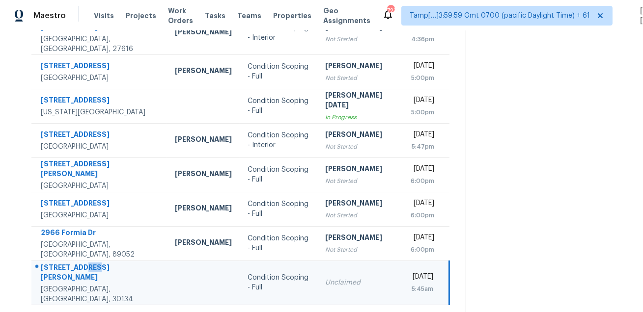
click at [84, 265] on div "7712 Autry Cir" at bounding box center [100, 274] width 118 height 22
copy div "7712 Autry Cir"
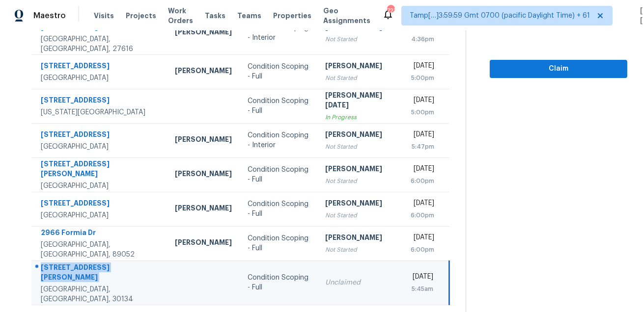
scroll to position [0, 0]
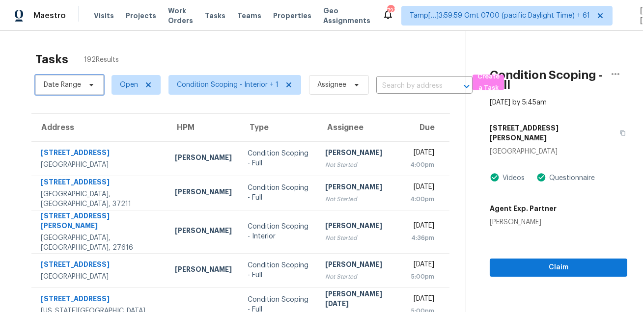
click at [91, 87] on icon at bounding box center [91, 85] width 8 height 8
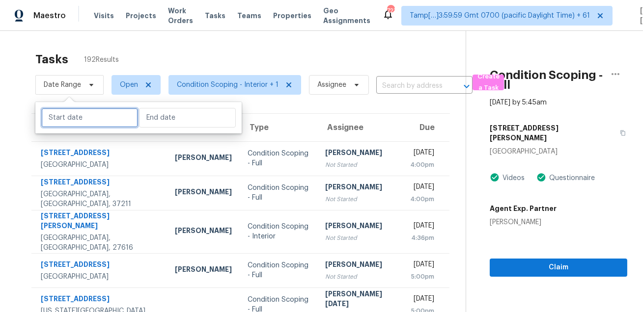
click at [96, 119] on input "text" at bounding box center [89, 118] width 97 height 20
select select "7"
select select "2025"
select select "8"
select select "2025"
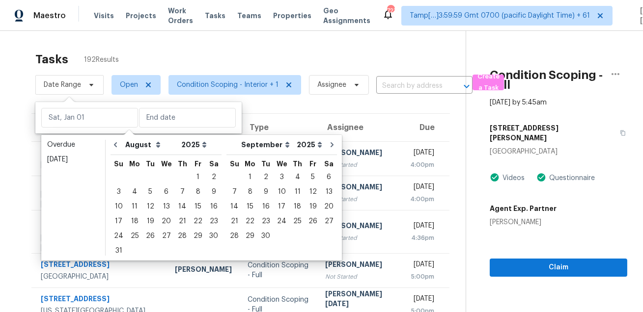
click at [231, 45] on div "Tasks 192 Results Date Range Open Condition Scoping - Interior + 1 Assignee ​ C…" at bounding box center [321, 280] width 643 height 499
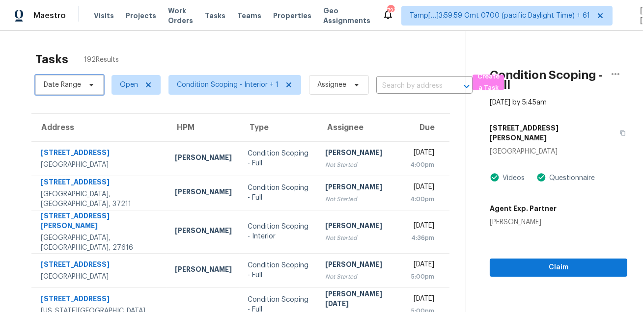
click at [66, 79] on span "Date Range" at bounding box center [69, 85] width 68 height 20
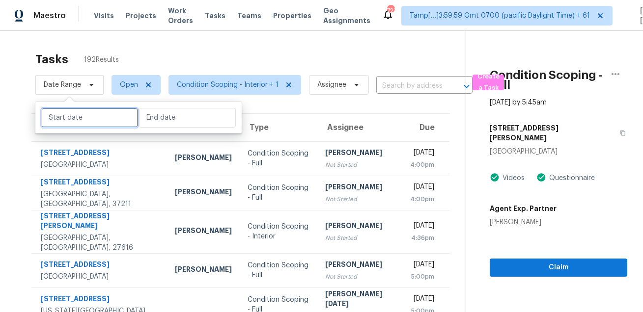
click at [83, 119] on input "text" at bounding box center [89, 118] width 97 height 20
select select "7"
select select "2025"
select select "8"
select select "2025"
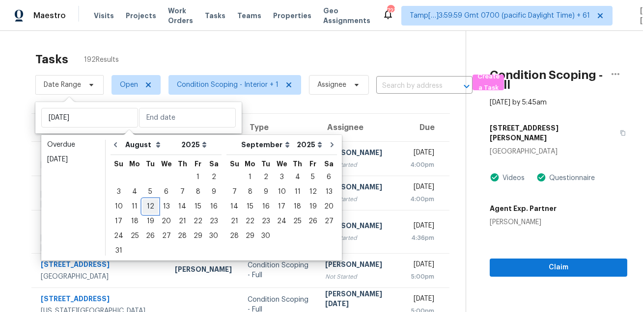
click at [148, 207] on div "12" at bounding box center [150, 207] width 16 height 14
type input "[DATE]"
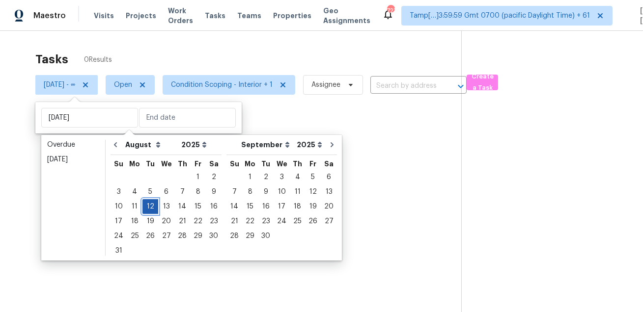
click at [148, 207] on div "12" at bounding box center [150, 207] width 16 height 14
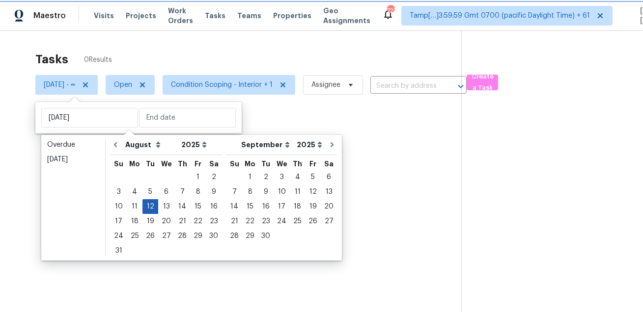
type input "[DATE]"
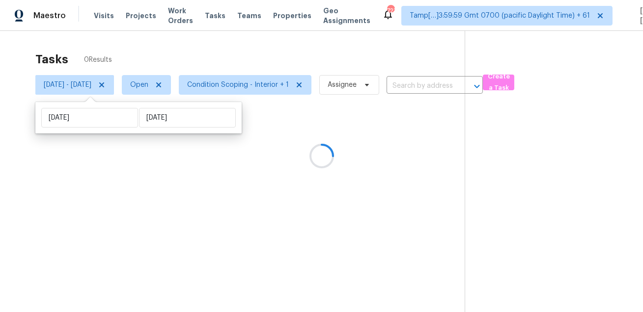
click at [274, 41] on div at bounding box center [321, 156] width 643 height 312
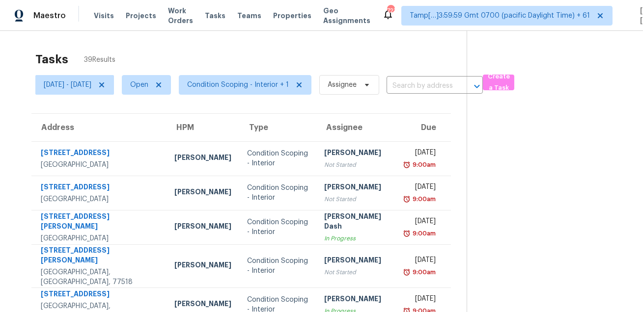
click at [297, 57] on div "Tasks 39 Results" at bounding box center [250, 60] width 431 height 26
click at [90, 90] on span "[DATE] - [DATE]" at bounding box center [74, 85] width 79 height 20
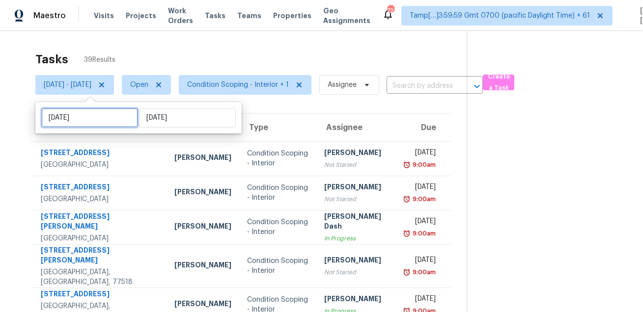
select select "7"
select select "2025"
select select "8"
select select "2025"
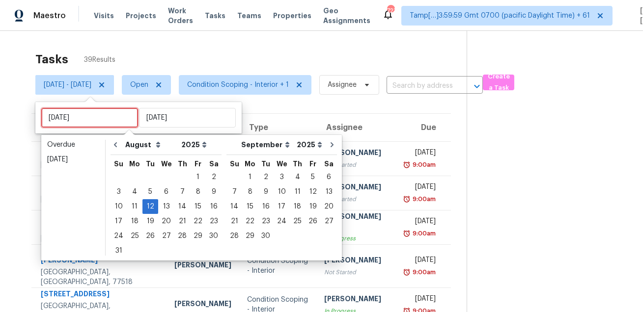
click at [99, 114] on input "[DATE]" at bounding box center [89, 118] width 97 height 20
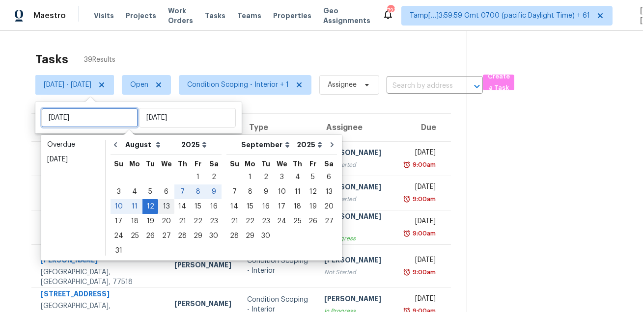
type input "[DATE]"
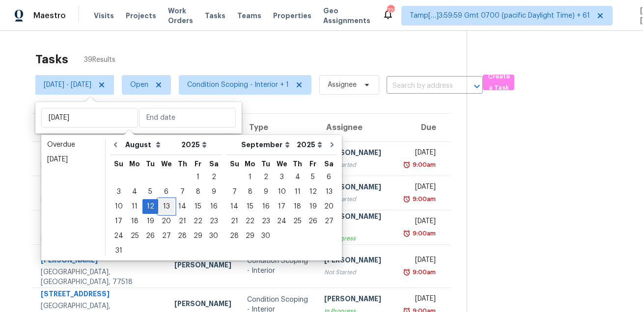
click at [164, 205] on div "13" at bounding box center [166, 207] width 16 height 14
type input "[DATE]"
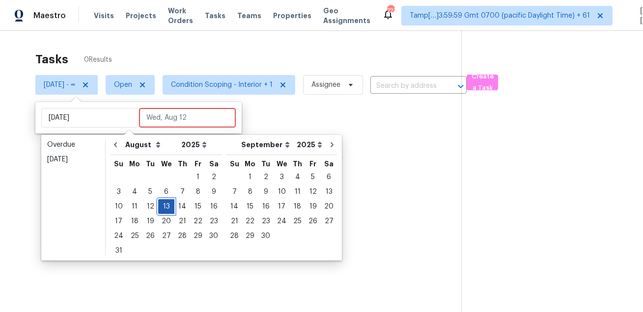
click at [164, 205] on div "13" at bounding box center [166, 207] width 16 height 14
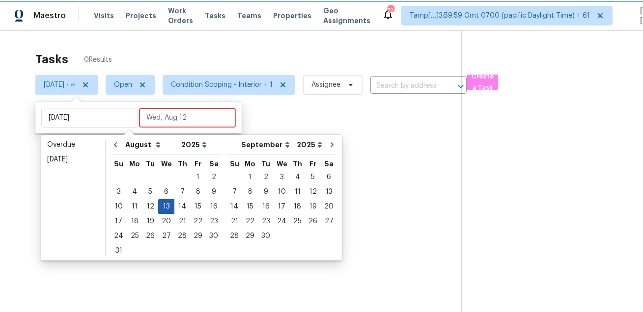
type input "[DATE]"
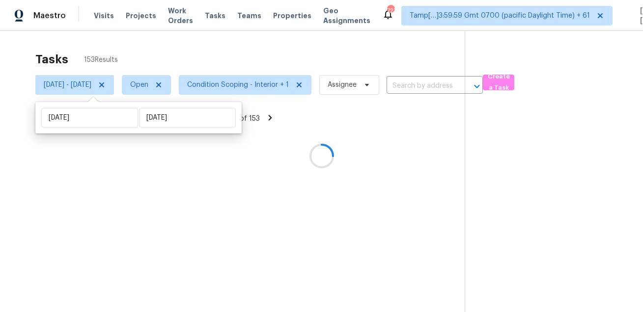
click at [240, 62] on div at bounding box center [321, 156] width 643 height 312
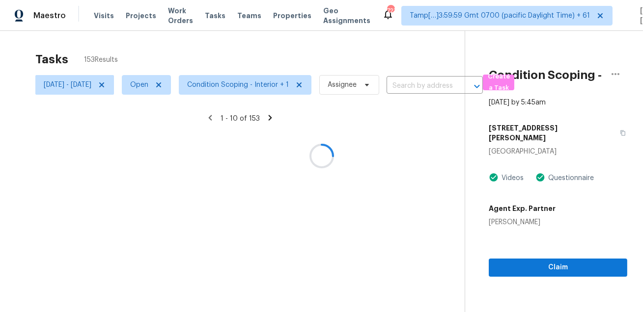
click at [272, 55] on div "Tasks 153 Results" at bounding box center [249, 60] width 429 height 26
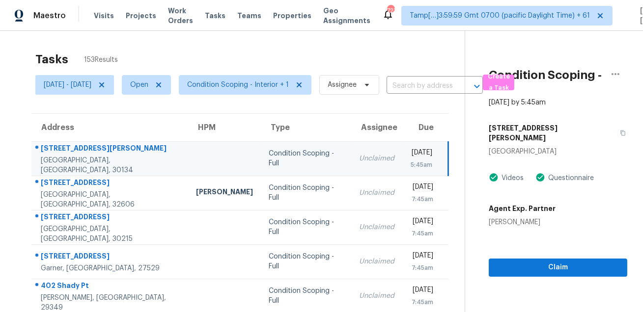
click at [264, 73] on span "Condition Scoping - Interior + 1" at bounding box center [241, 85] width 140 height 26
click at [259, 86] on span "Condition Scoping - Interior + 1" at bounding box center [238, 85] width 102 height 10
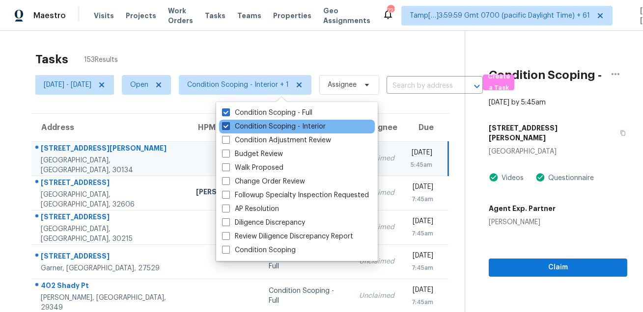
click at [250, 124] on label "Condition Scoping - Interior" at bounding box center [274, 127] width 104 height 10
click at [228, 124] on input "Condition Scoping - Interior" at bounding box center [225, 125] width 6 height 6
checkbox input "false"
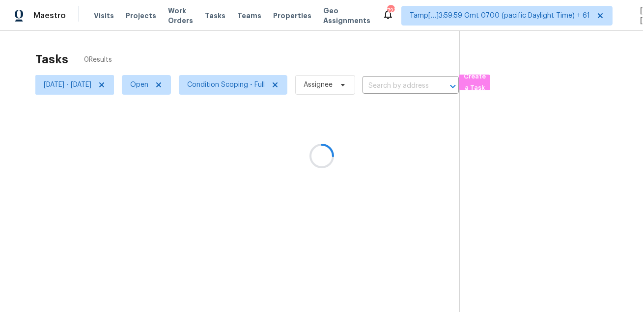
click at [275, 82] on div at bounding box center [321, 156] width 643 height 312
click at [284, 63] on div at bounding box center [321, 156] width 643 height 312
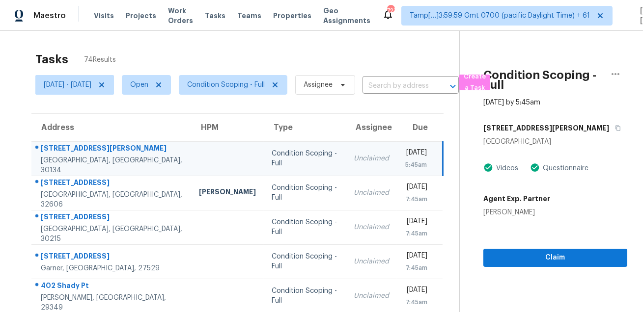
click at [284, 63] on div "Tasks 74 Results" at bounding box center [247, 60] width 424 height 26
